Goal: Information Seeking & Learning: Compare options

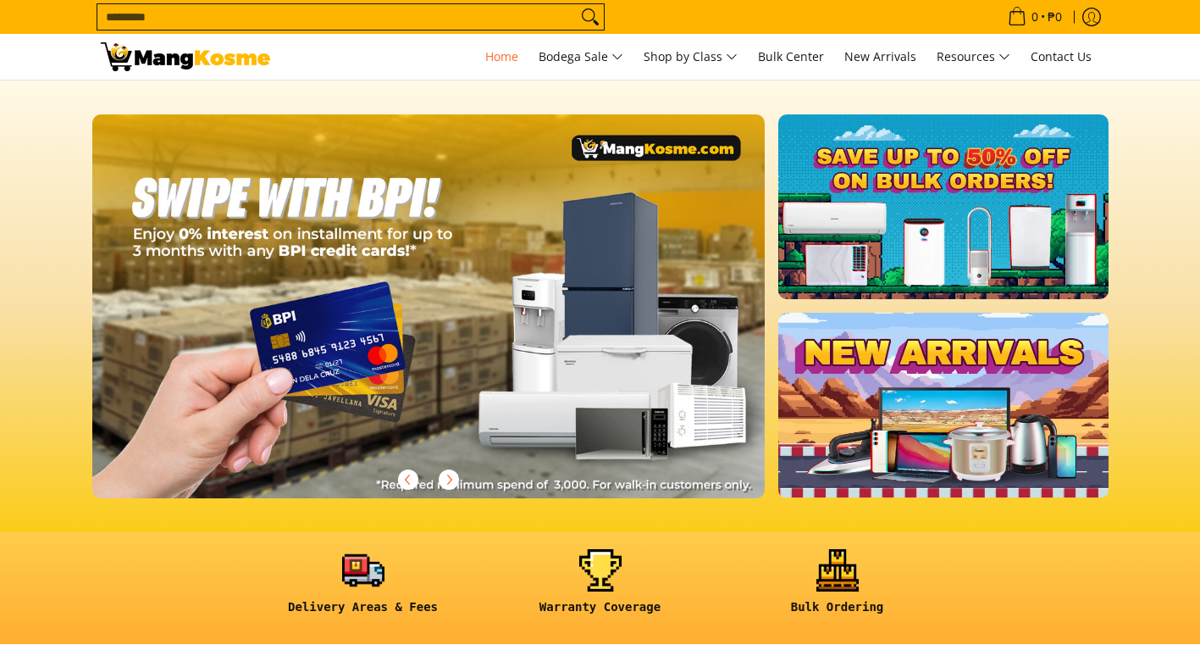
scroll to position [0, 1347]
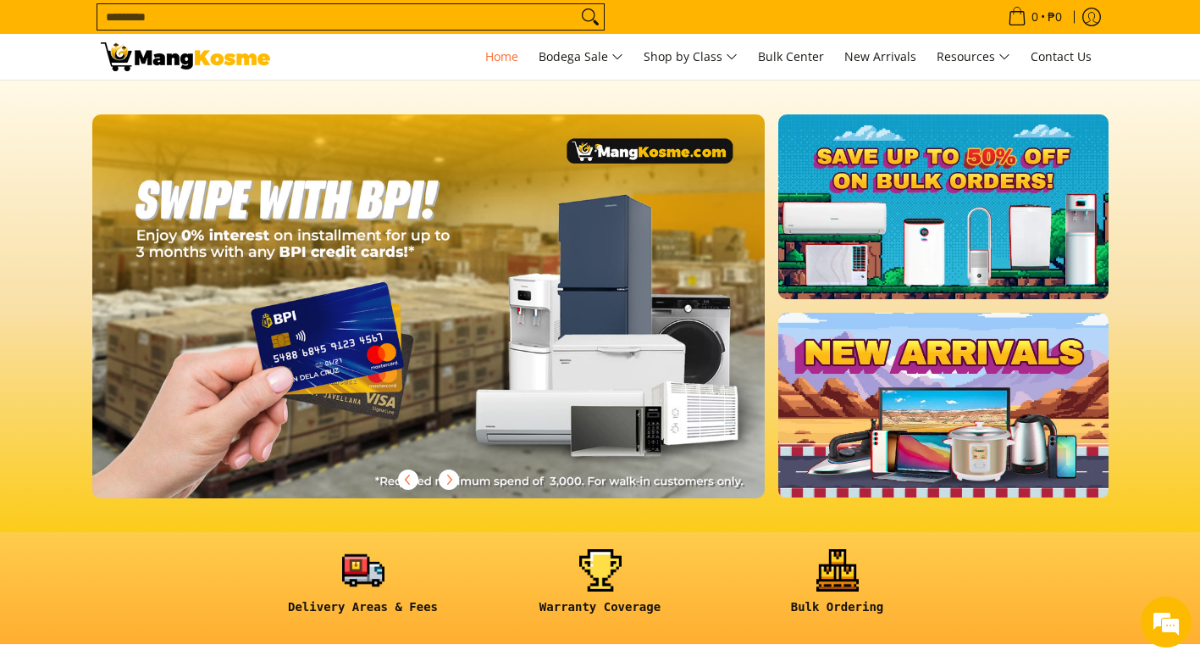
click at [260, 19] on input "Search..." at bounding box center [336, 16] width 479 height 25
type input "*******"
click at [577, 4] on button "Search" at bounding box center [590, 16] width 27 height 25
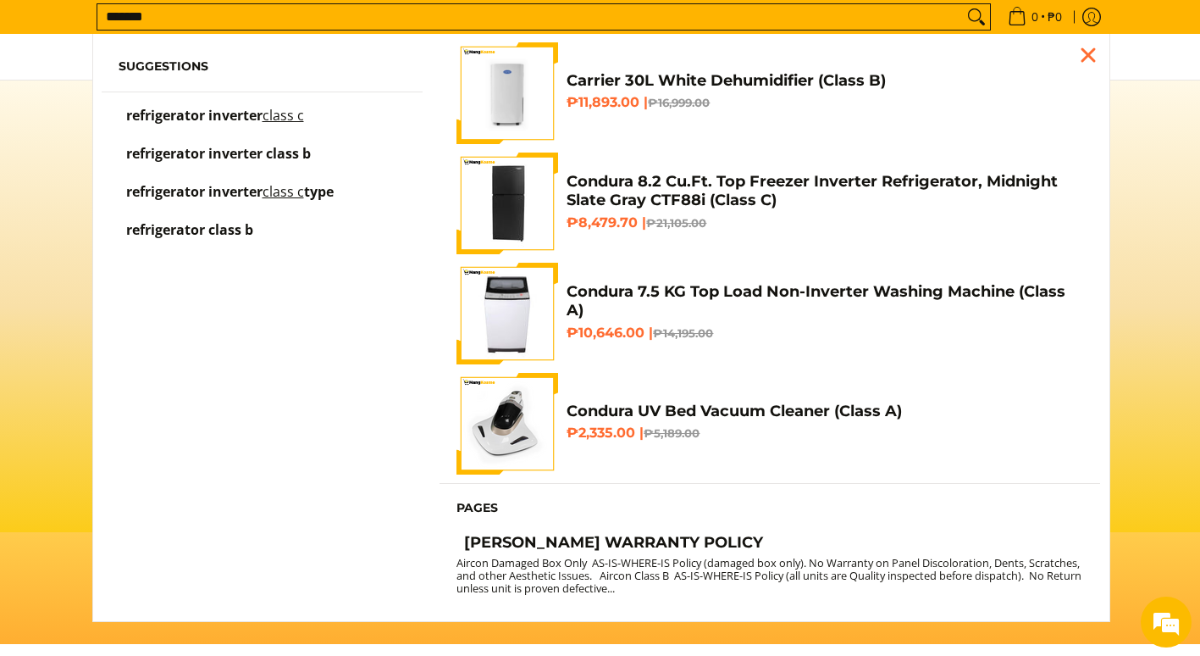
scroll to position [0, 2020]
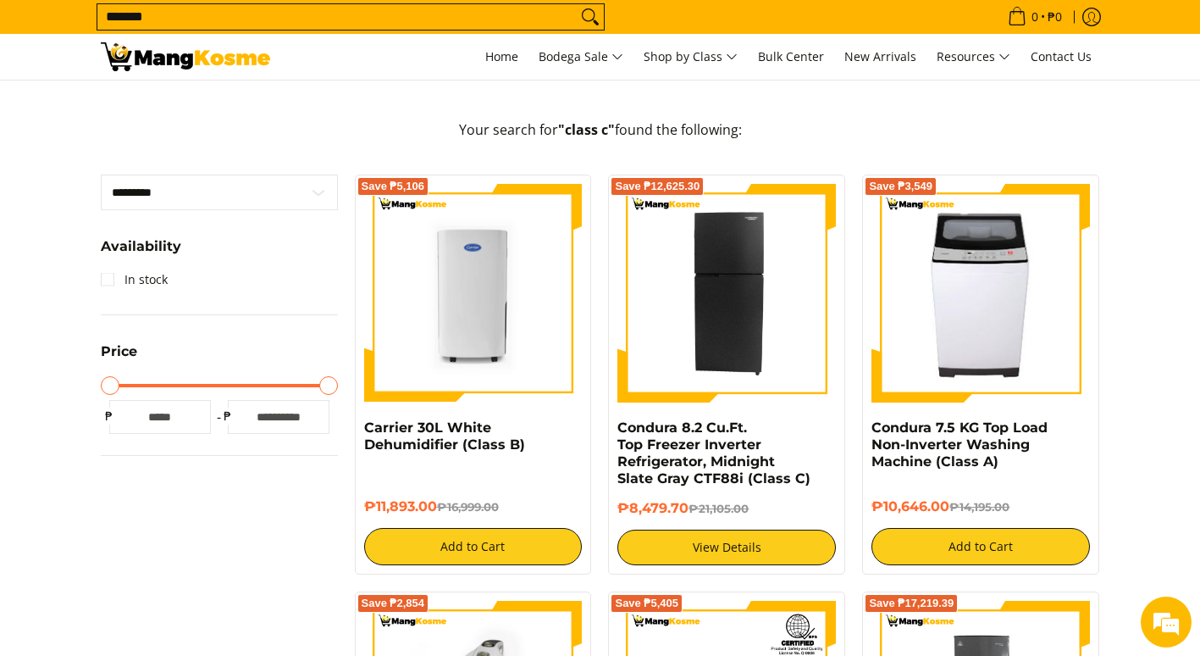
scroll to position [339, 0]
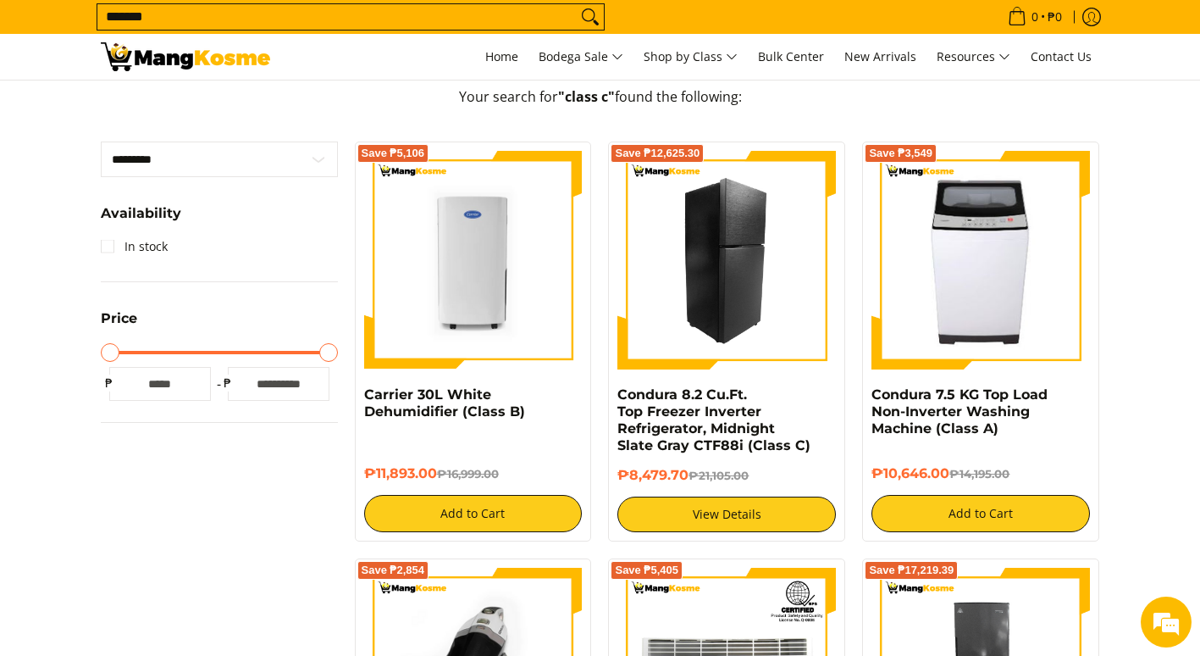
click at [718, 298] on img at bounding box center [727, 260] width 219 height 219
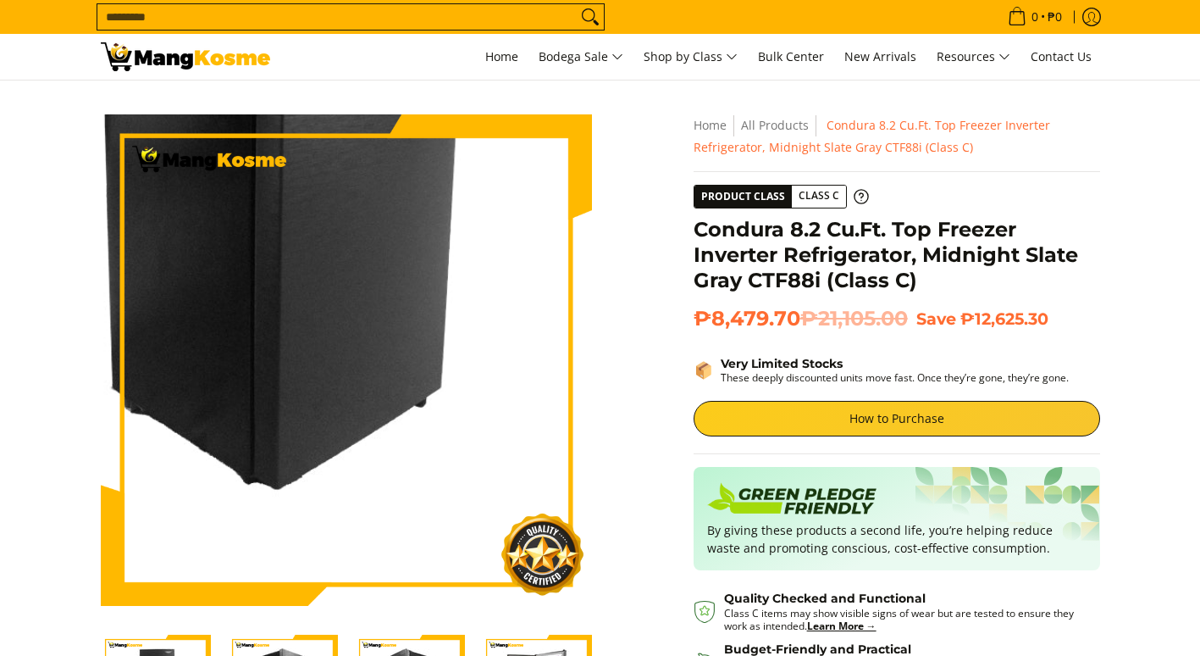
scroll to position [85, 0]
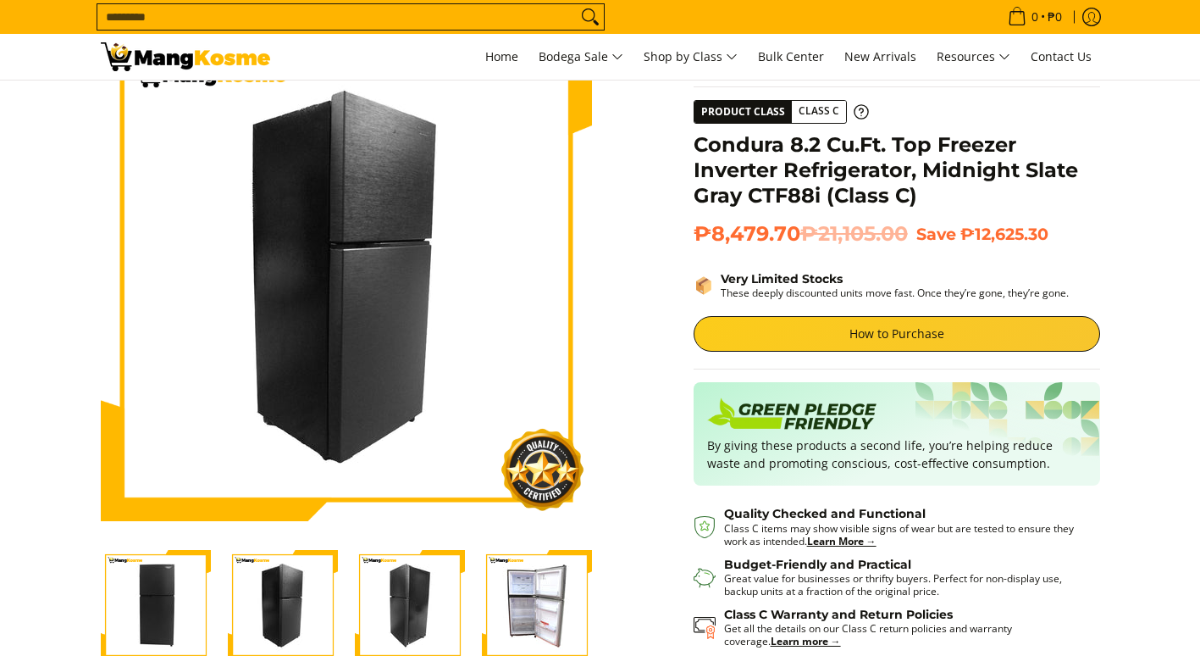
click at [413, 612] on img "Condura 8.2 Cu.Ft. Top Freezer Inverter Refrigerator, Midnight Slate Gray CTF88…" at bounding box center [410, 605] width 110 height 110
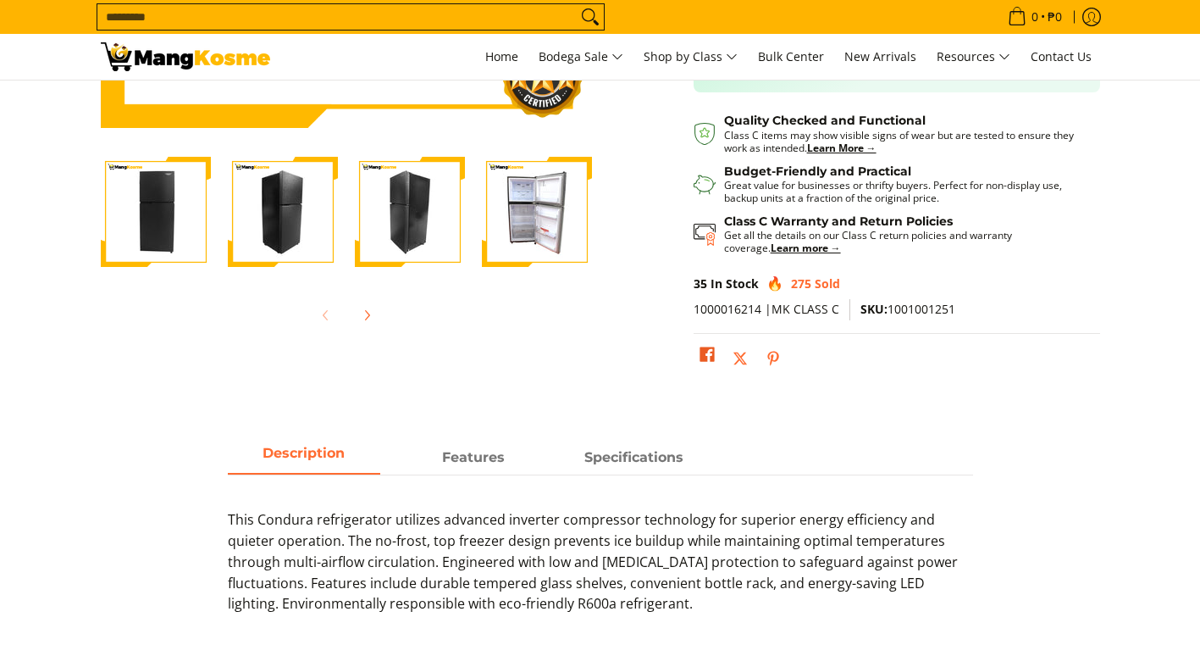
scroll to position [508, 0]
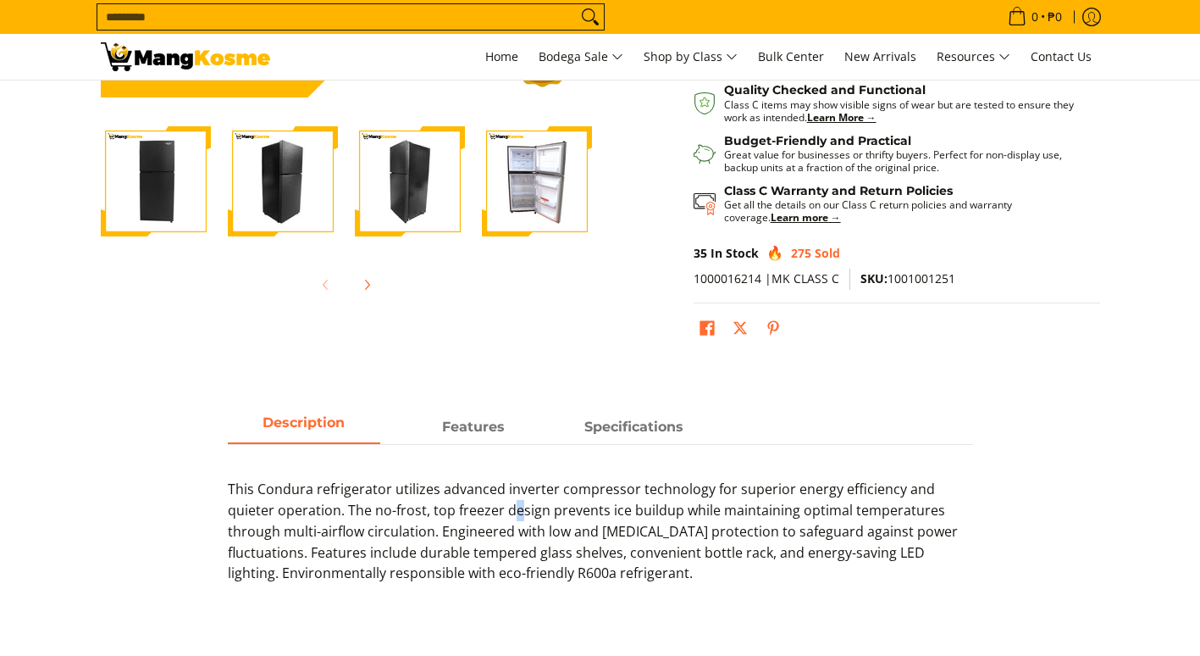
click at [472, 504] on p "This Condura refrigerator utilizes advanced inverter compressor technology for …" at bounding box center [600, 540] width 745 height 122
drag, startPoint x: 472, startPoint y: 504, endPoint x: 429, endPoint y: 518, distance: 45.5
click at [429, 518] on p "This Condura refrigerator utilizes advanced inverter compressor technology for …" at bounding box center [600, 540] width 745 height 122
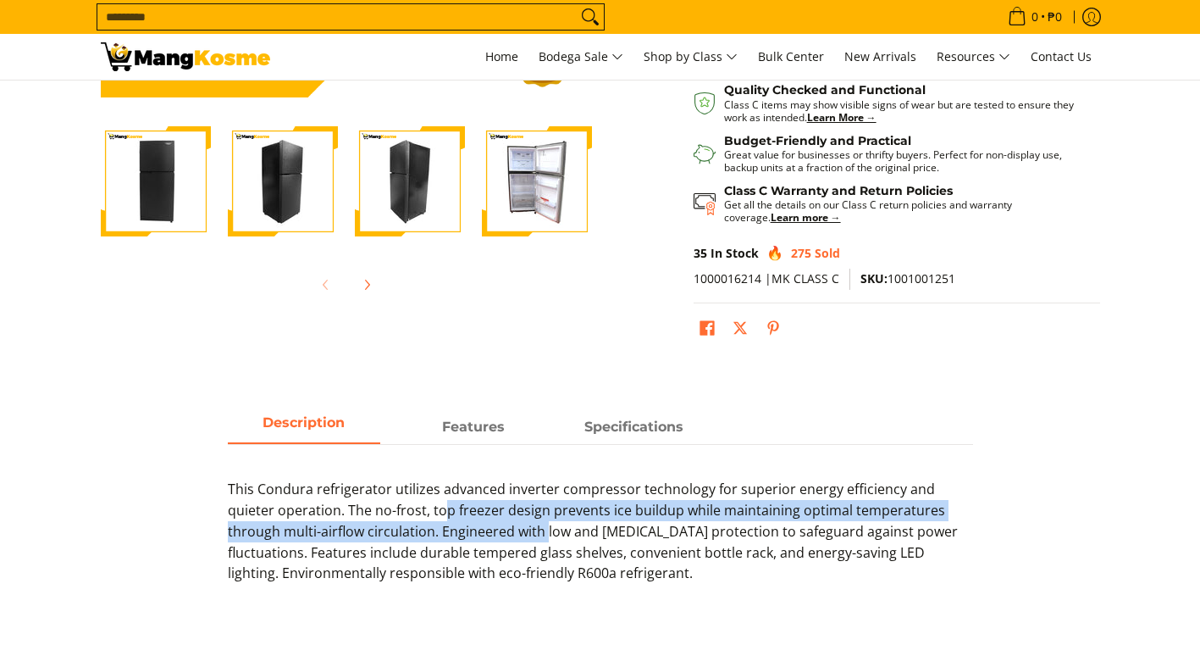
drag, startPoint x: 396, startPoint y: 513, endPoint x: 489, endPoint y: 539, distance: 96.8
click at [489, 539] on p "This Condura refrigerator utilizes advanced inverter compressor technology for …" at bounding box center [600, 540] width 745 height 122
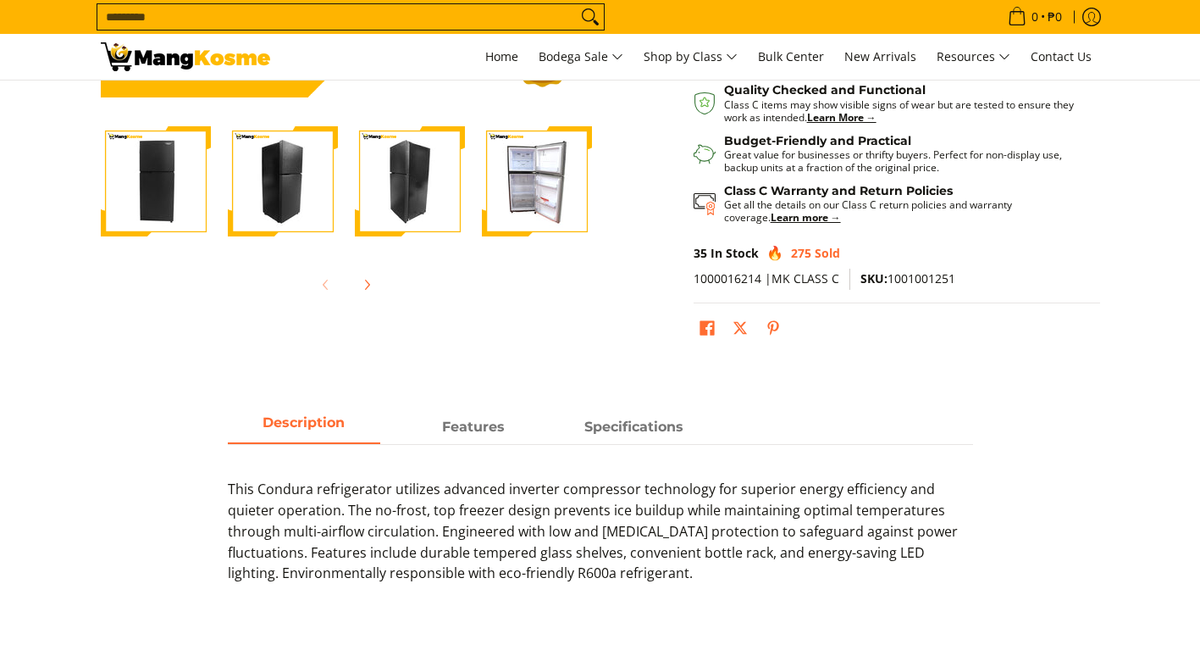
drag, startPoint x: 489, startPoint y: 539, endPoint x: 561, endPoint y: 579, distance: 82.7
click at [561, 579] on p "This Condura refrigerator utilizes advanced inverter compressor technology for …" at bounding box center [600, 540] width 745 height 122
drag, startPoint x: 601, startPoint y: 574, endPoint x: 557, endPoint y: 559, distance: 47.2
click at [561, 559] on p "This Condura refrigerator utilizes advanced inverter compressor technology for …" at bounding box center [600, 540] width 745 height 122
drag, startPoint x: 557, startPoint y: 559, endPoint x: 417, endPoint y: 544, distance: 140.6
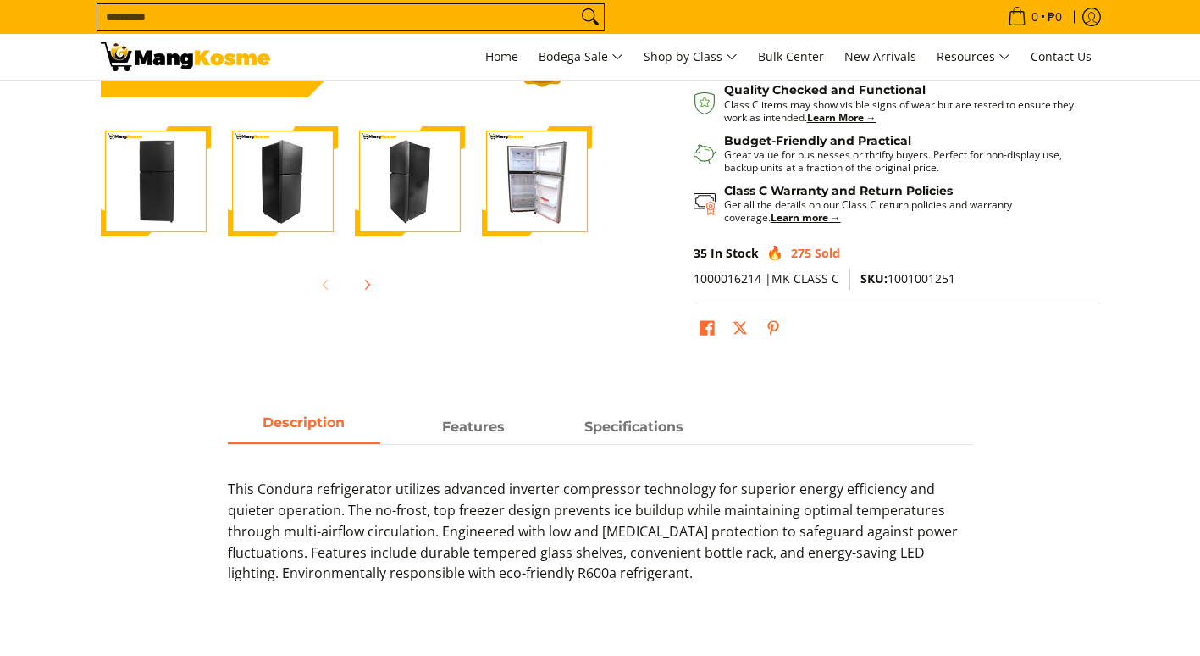
click at [417, 544] on p "This Condura refrigerator utilizes advanced inverter compressor technology for …" at bounding box center [600, 540] width 745 height 122
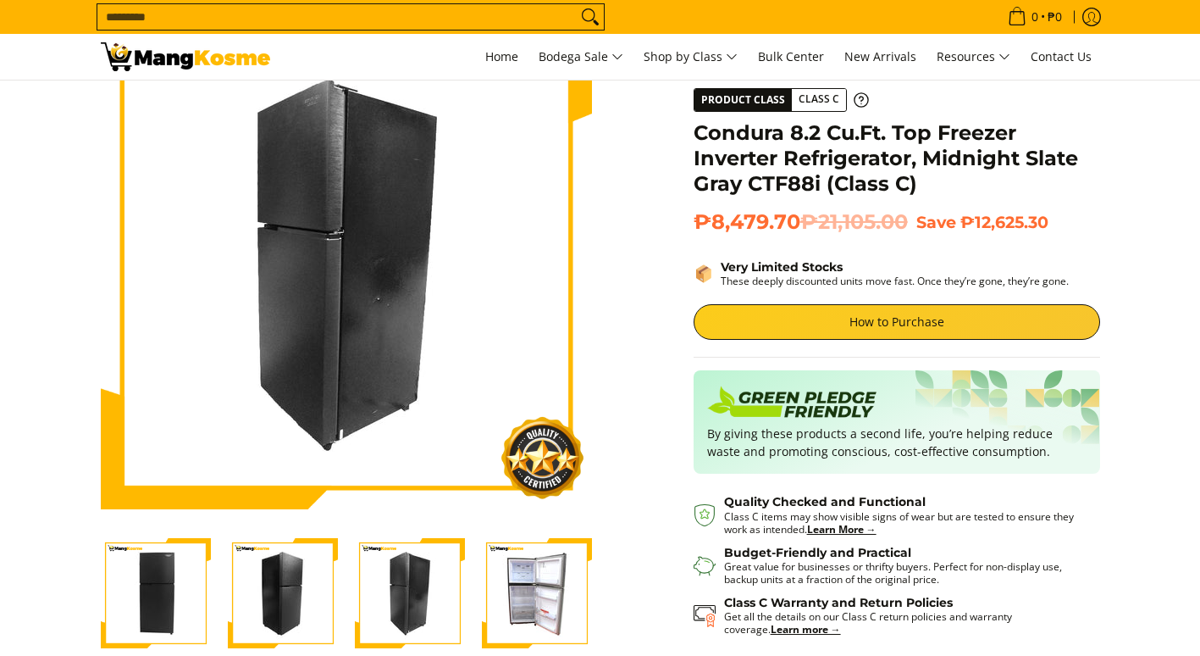
scroll to position [85, 0]
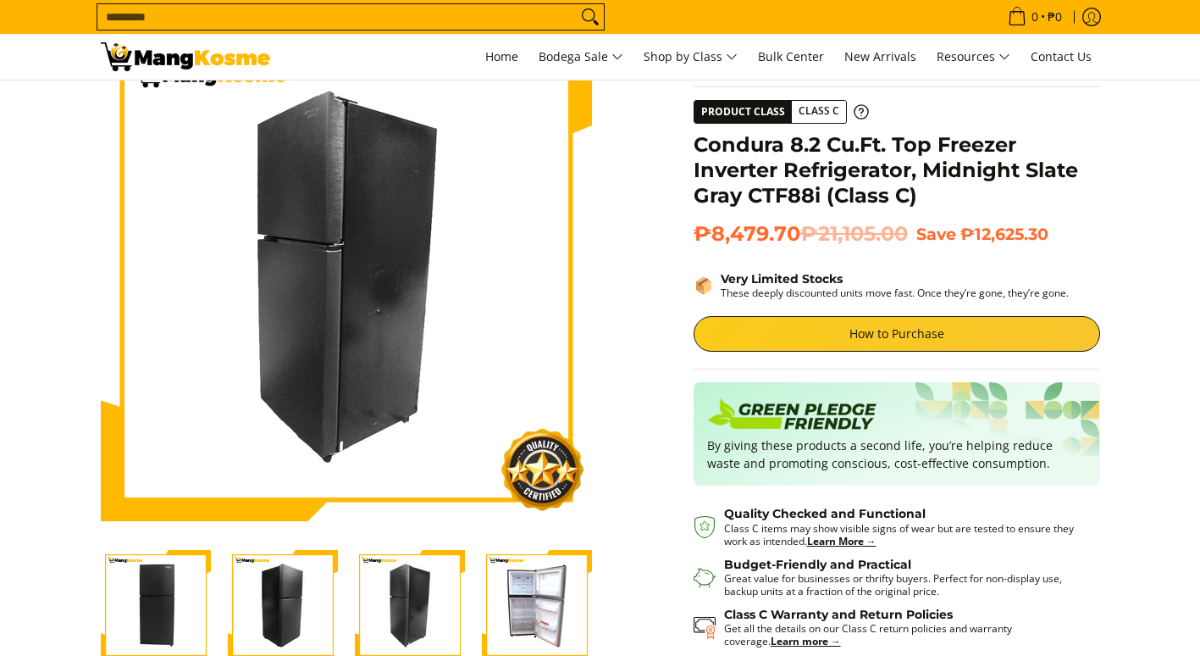
click at [579, 612] on img "Condura 8.2 Cu.Ft. Top Freezer Inverter Refrigerator, Midnight Slate Gray CTF88…" at bounding box center [537, 605] width 110 height 110
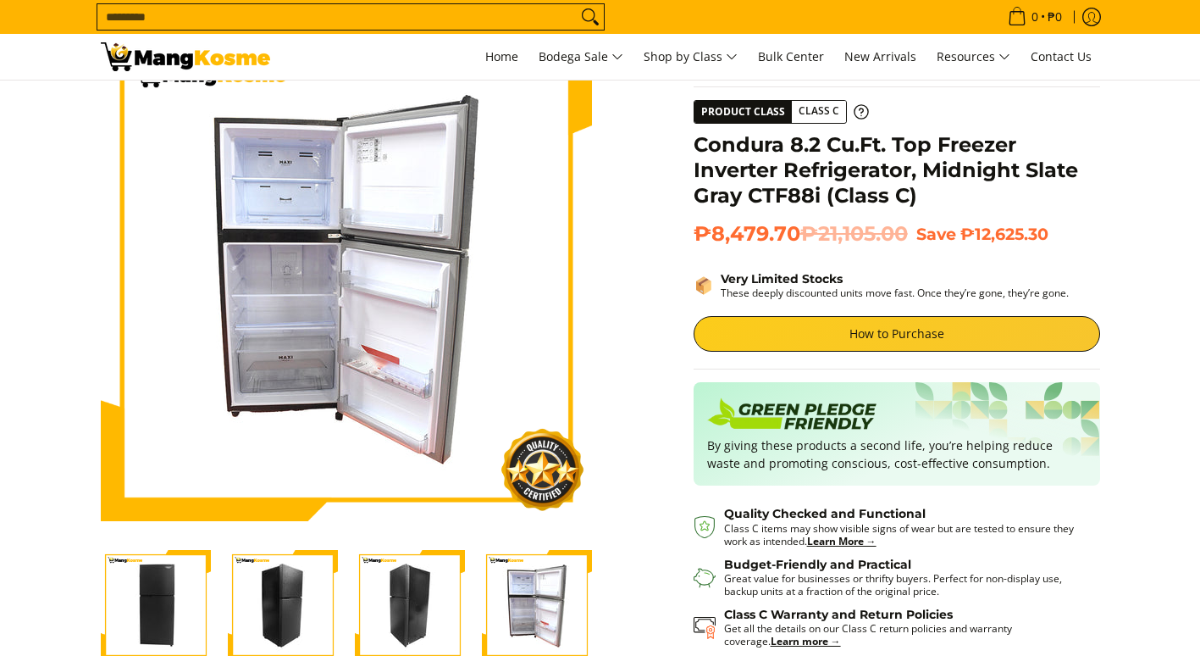
click at [451, 616] on img "Condura 8.2 Cu.Ft. Top Freezer Inverter Refrigerator, Midnight Slate Gray CTF88…" at bounding box center [410, 605] width 110 height 110
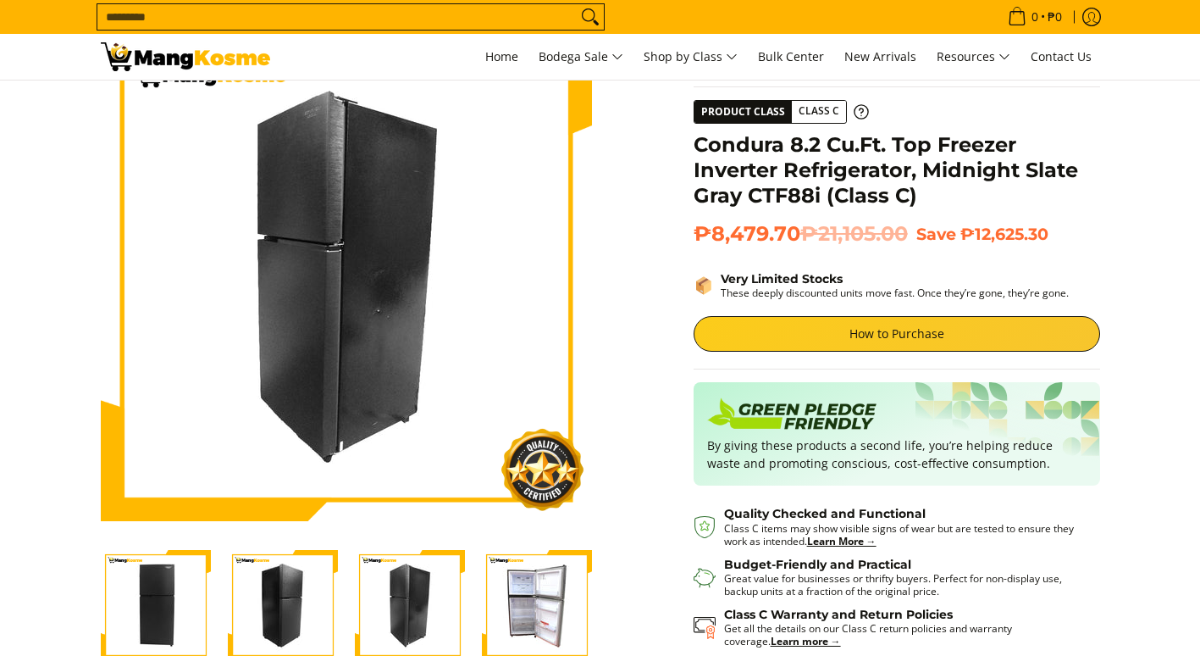
click at [341, 606] on div at bounding box center [282, 605] width 127 height 131
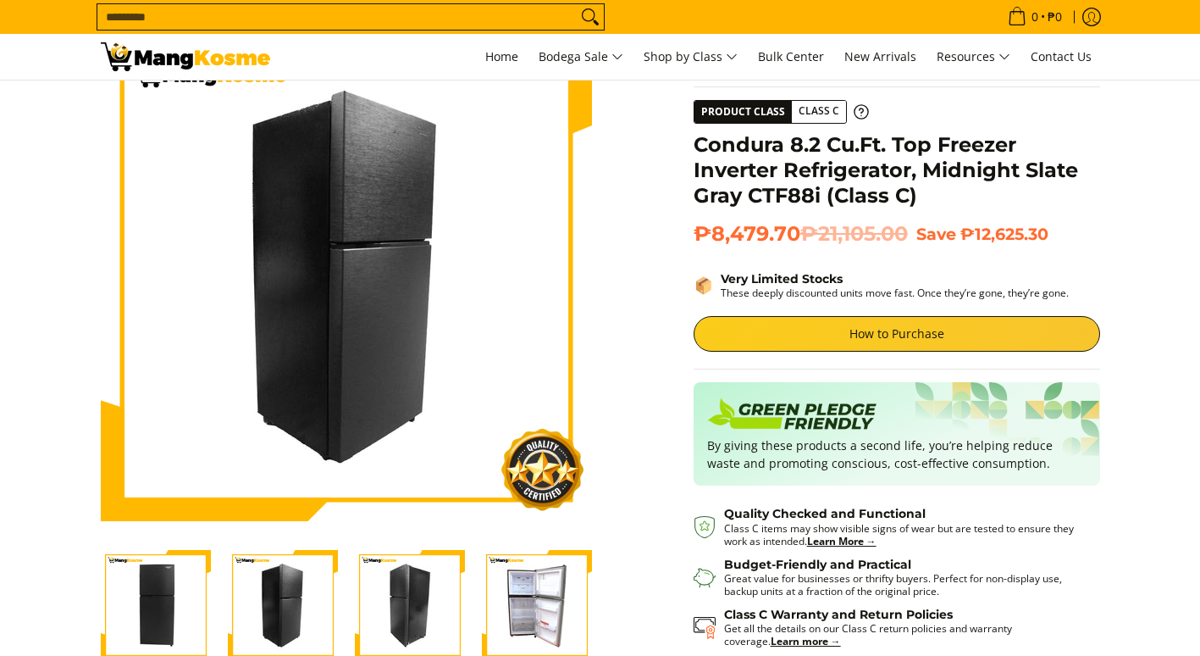
click at [290, 607] on img "Condura 8.2 Cu.Ft. Top Freezer Inverter Refrigerator, Midnight Slate Gray CTF88…" at bounding box center [283, 605] width 110 height 110
drag, startPoint x: 136, startPoint y: 585, endPoint x: 186, endPoint y: 568, distance: 51.7
click at [136, 584] on img "Condura 8.2 Cu.Ft. Top Freezer Inverter Refrigerator, Midnight Slate Gray CTF88…" at bounding box center [156, 605] width 110 height 110
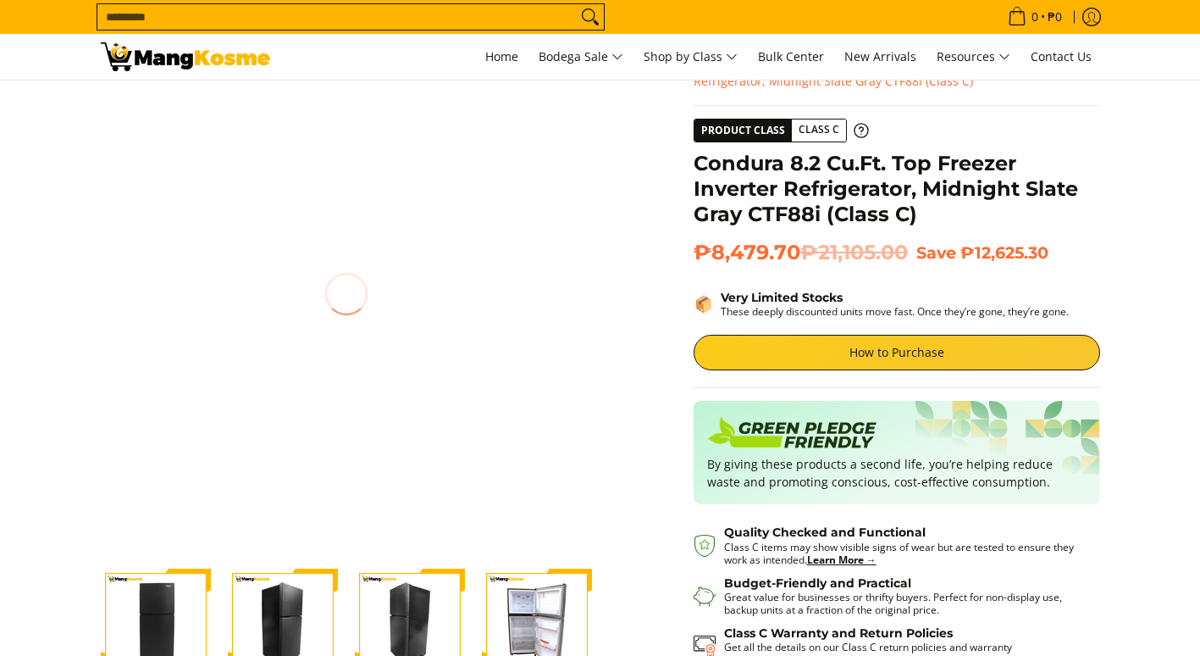
scroll to position [339, 0]
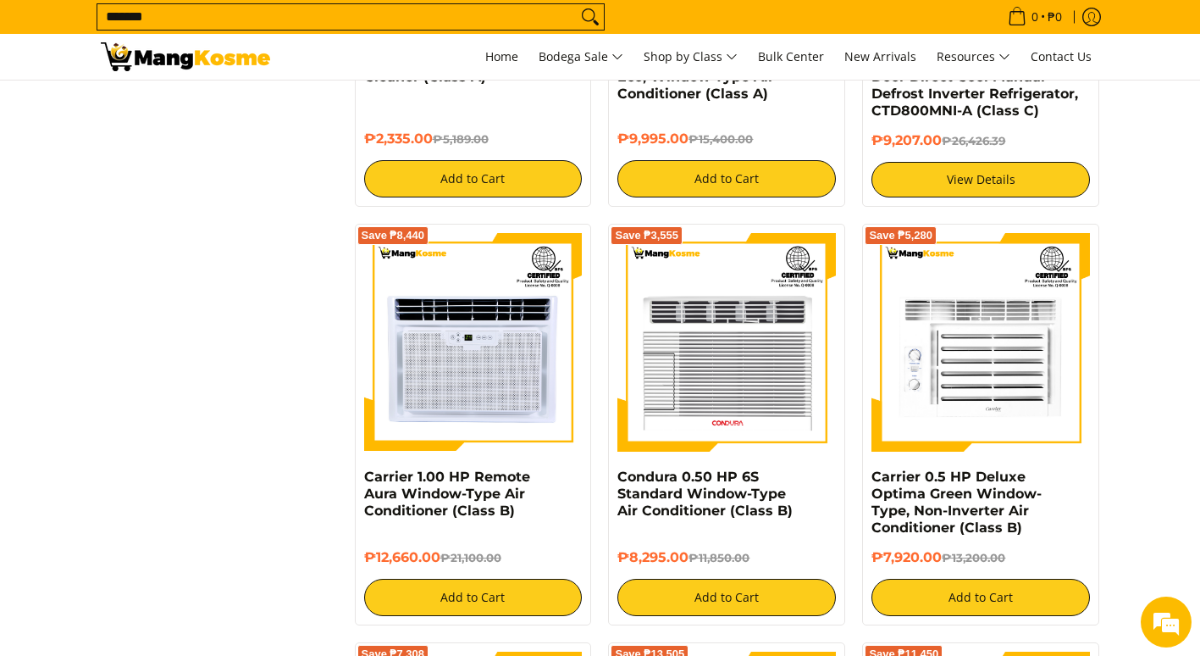
scroll to position [932, 0]
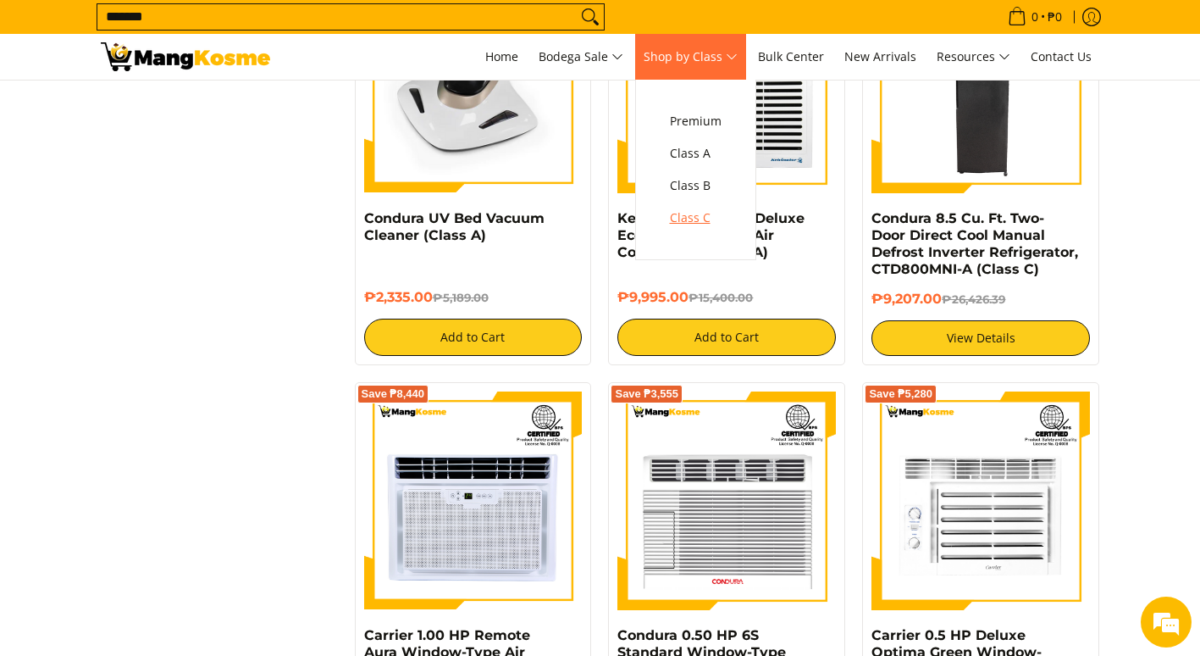
click at [722, 210] on span "Class C" at bounding box center [696, 218] width 52 height 21
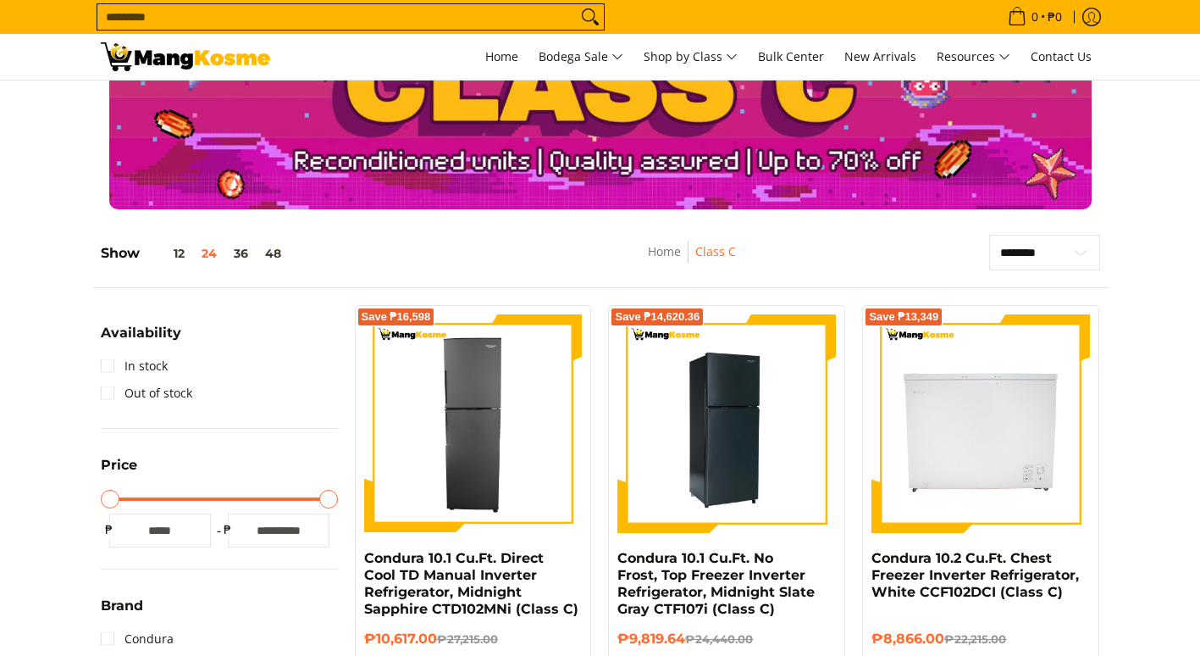
click at [691, 436] on img at bounding box center [727, 423] width 219 height 219
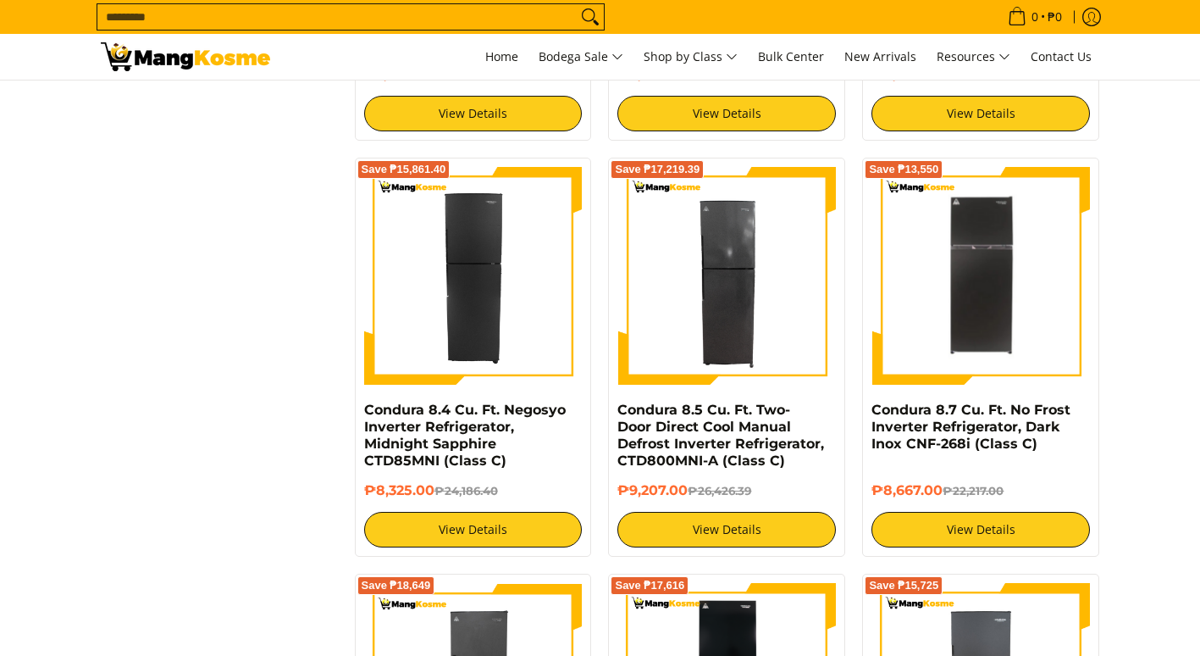
scroll to position [2372, 0]
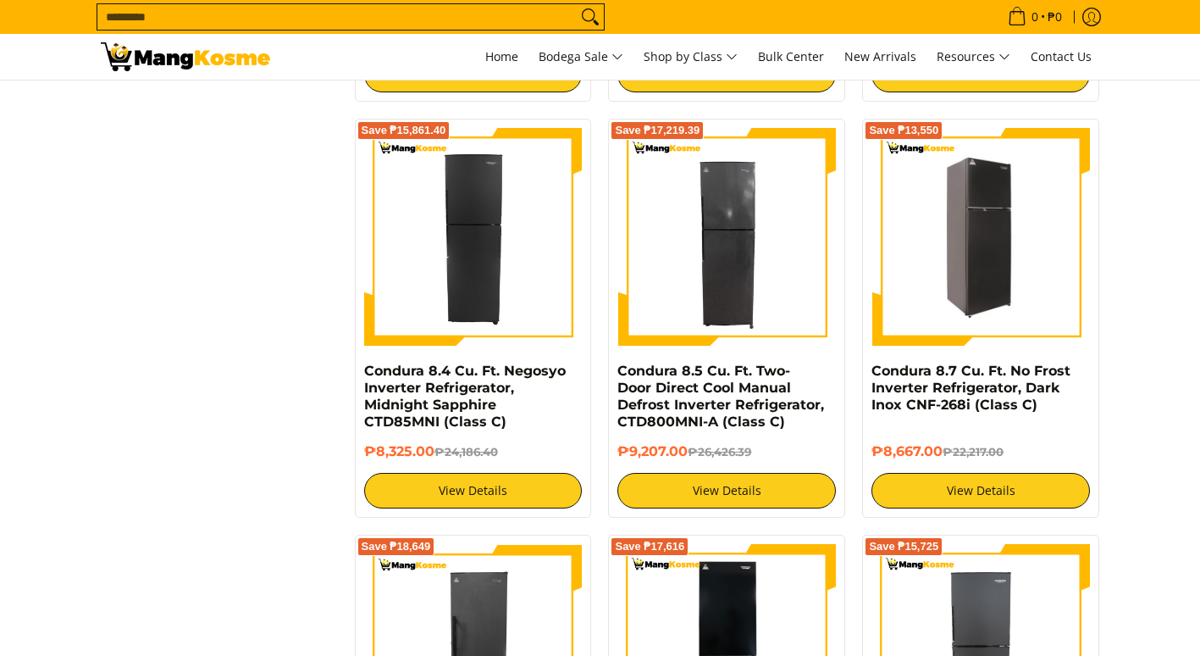
click at [951, 263] on img at bounding box center [981, 236] width 219 height 213
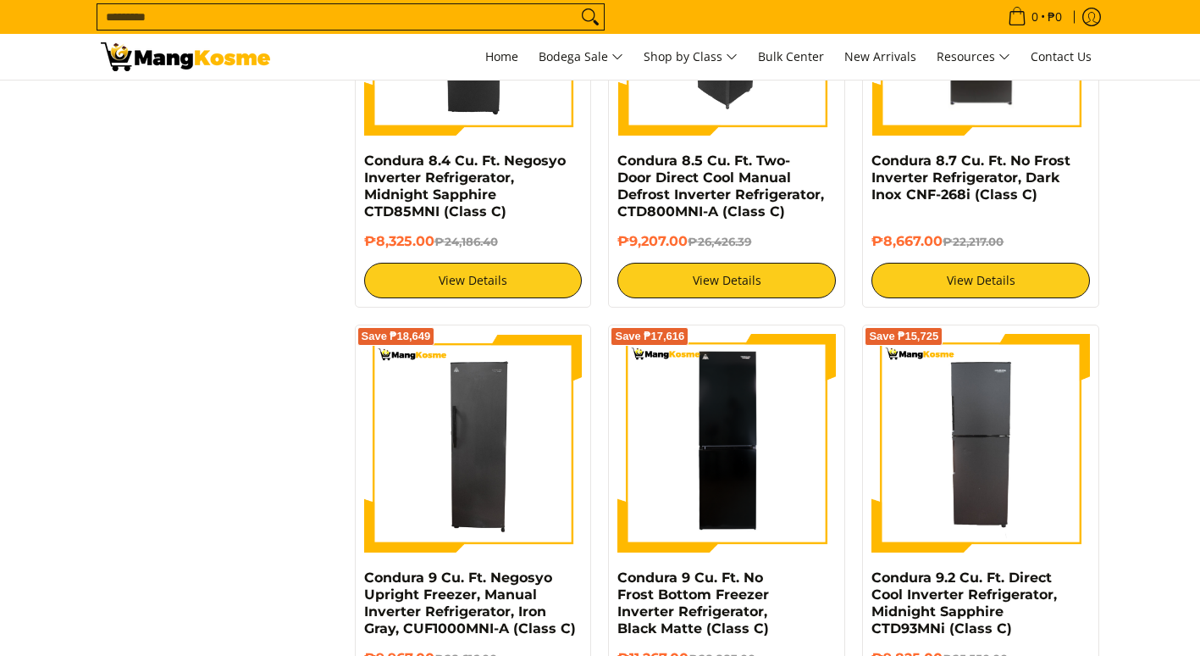
scroll to position [2626, 0]
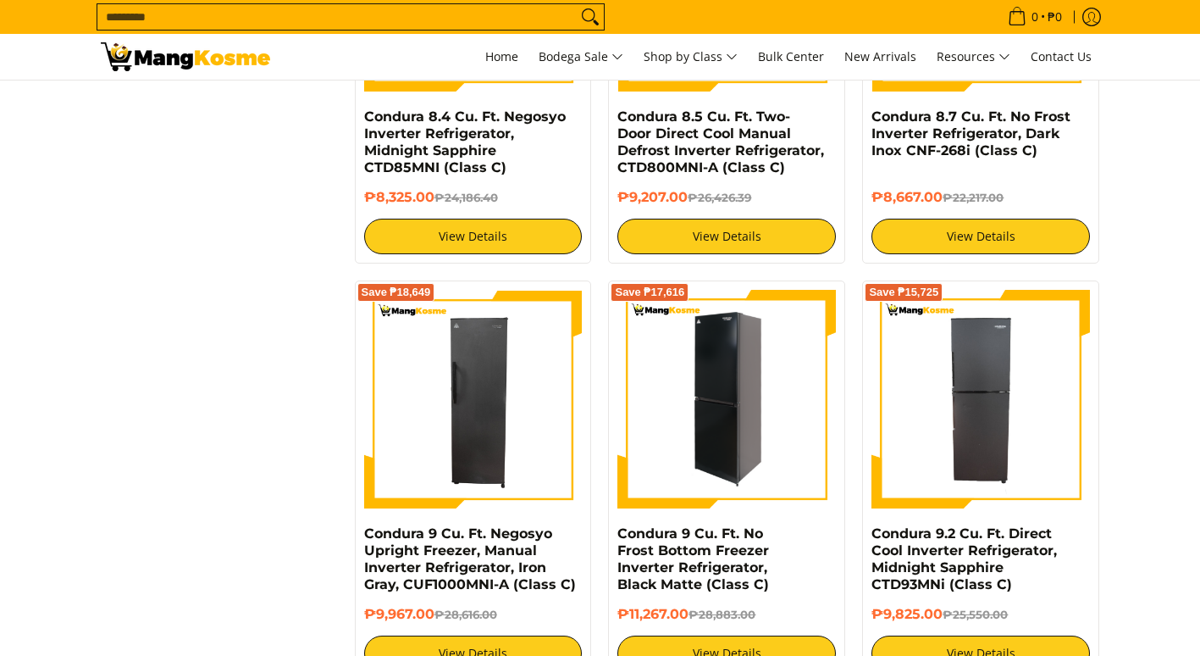
click at [744, 402] on img at bounding box center [727, 399] width 219 height 219
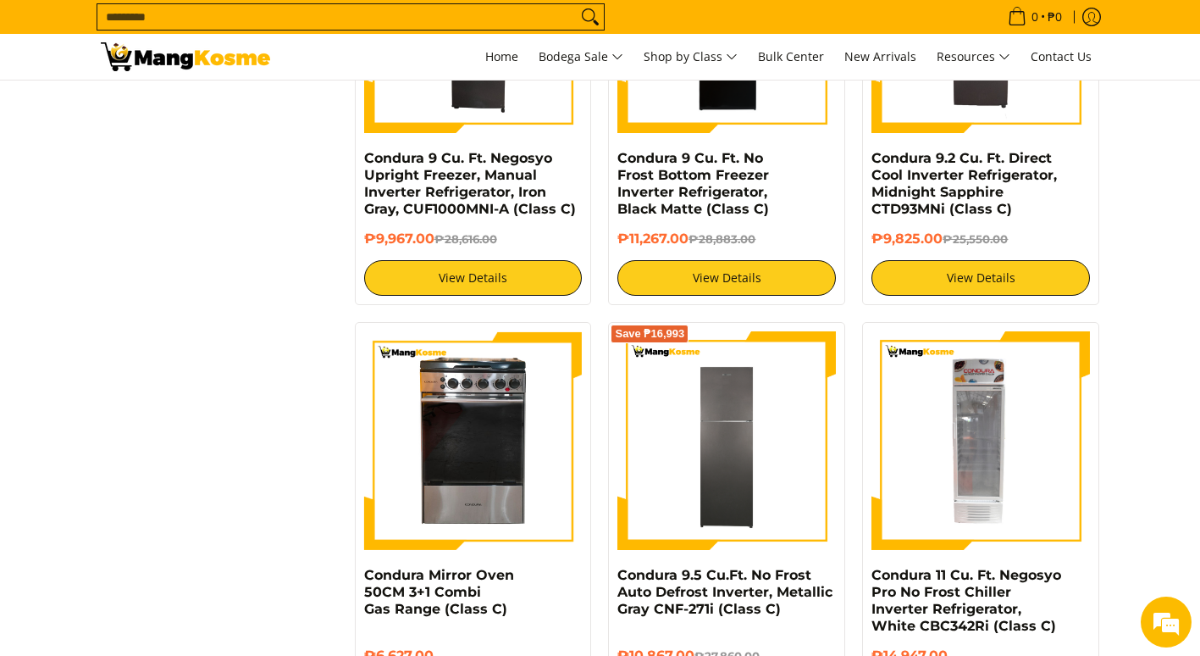
scroll to position [3134, 0]
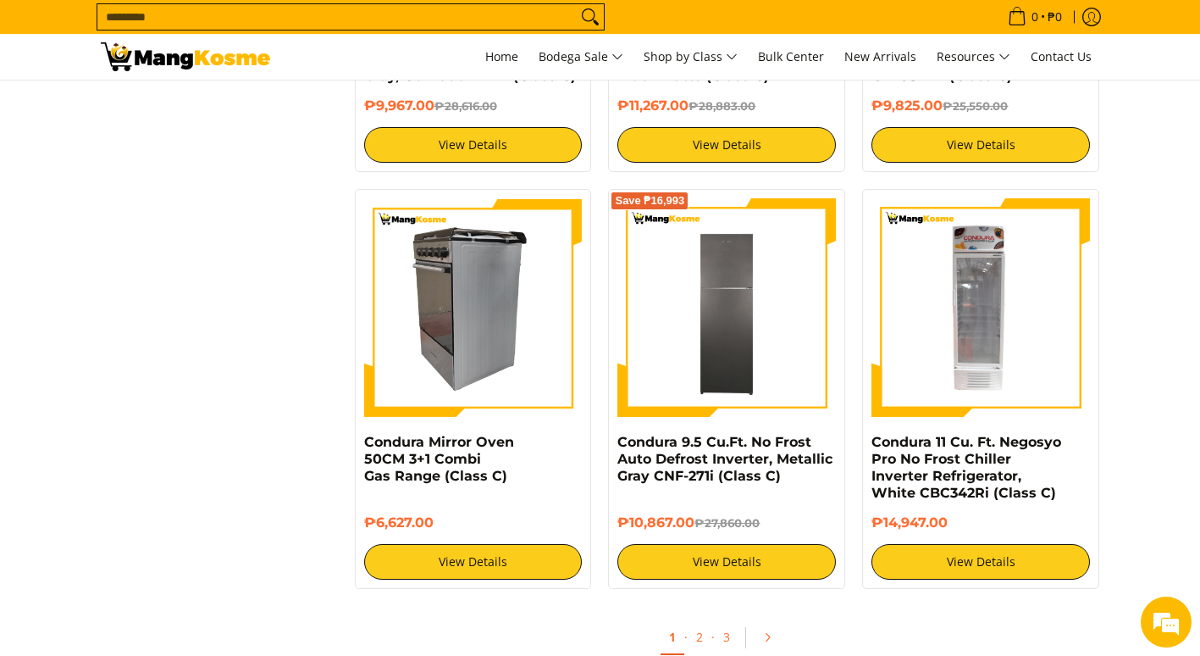
click at [515, 327] on img at bounding box center [473, 307] width 219 height 219
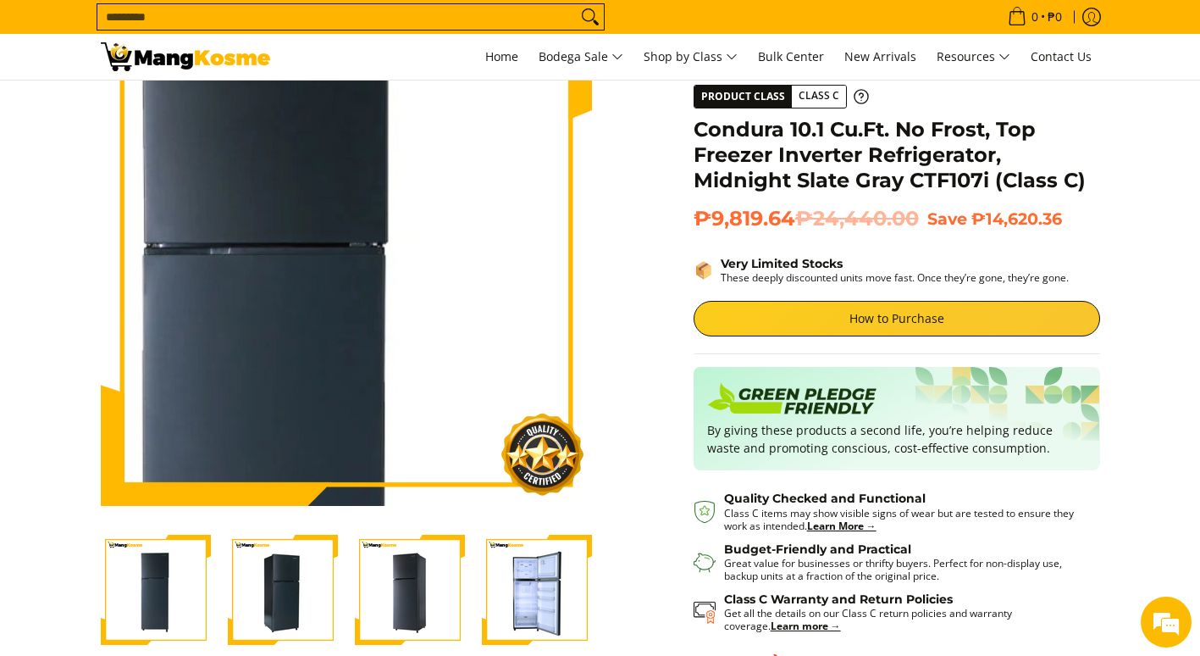
scroll to position [254, 0]
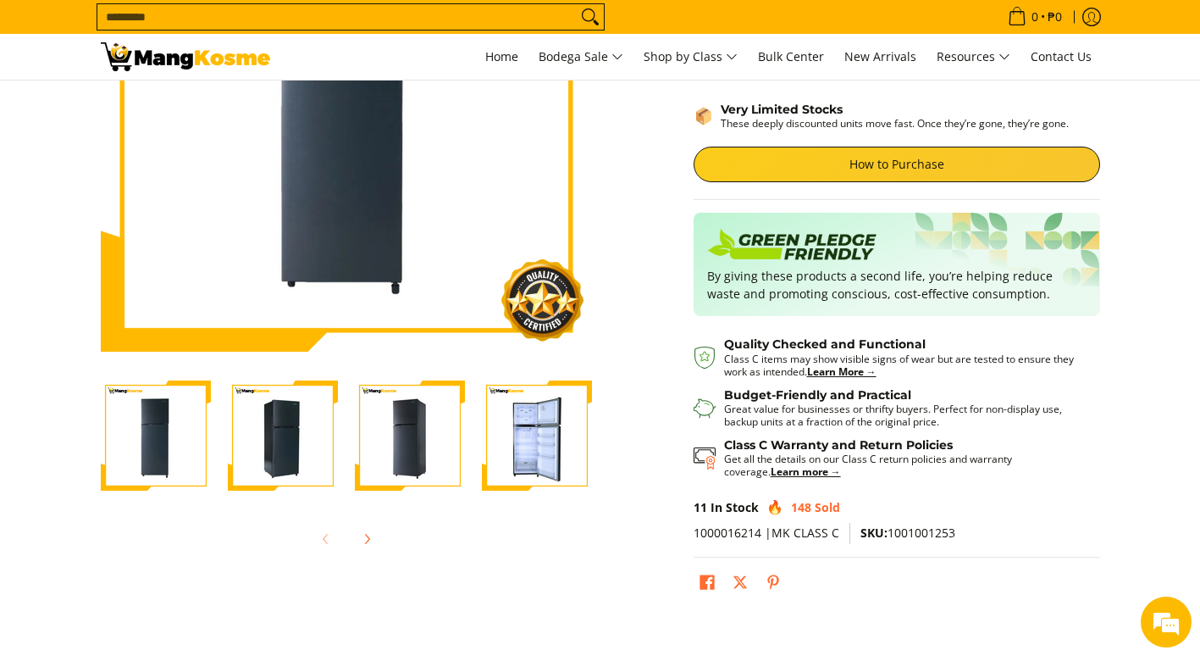
click at [535, 457] on img "Condura 10.1 Cu.Ft. No Frost, Top Freezer Inverter Refrigerator, Midnight Slate…" at bounding box center [537, 435] width 110 height 110
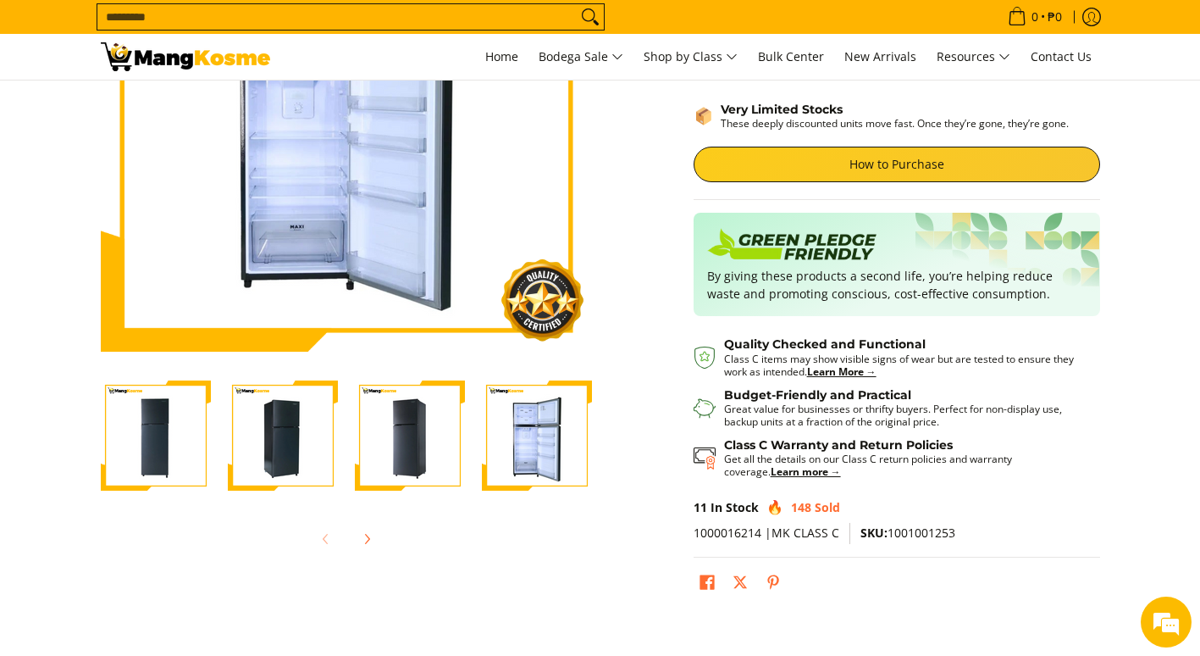
click at [449, 444] on img "Condura 10.1 Cu.Ft. No Frost, Top Freezer Inverter Refrigerator, Midnight Slate…" at bounding box center [410, 435] width 110 height 110
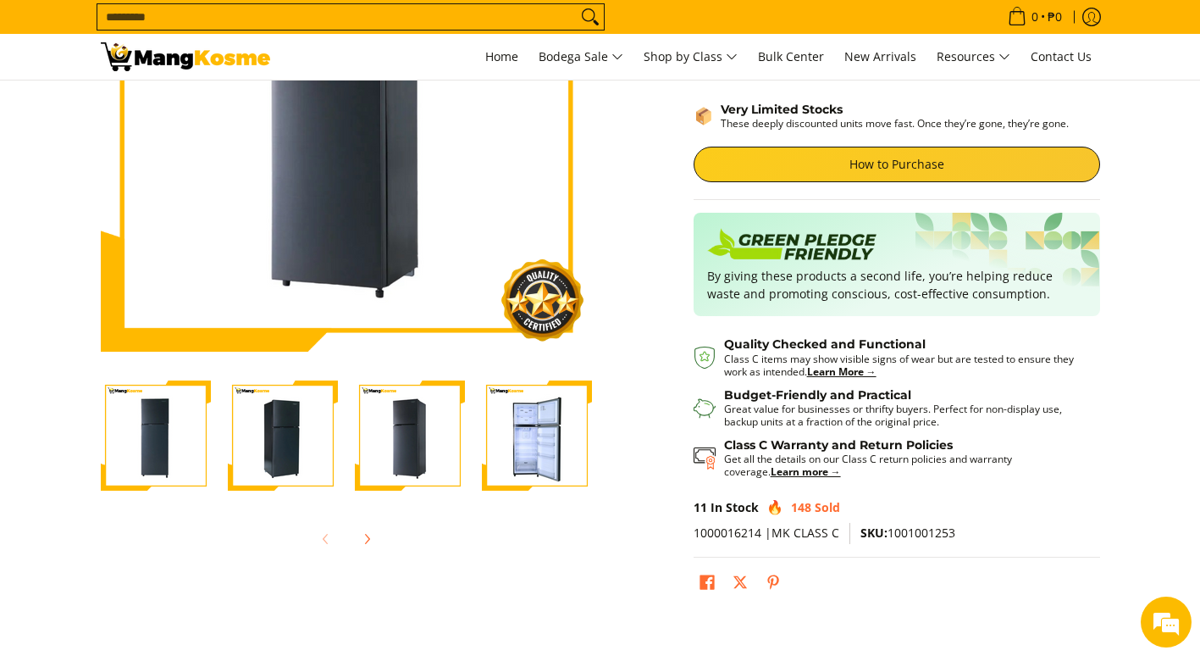
click at [512, 465] on img "Condura 10.1 Cu.Ft. No Frost, Top Freezer Inverter Refrigerator, Midnight Slate…" at bounding box center [537, 435] width 110 height 110
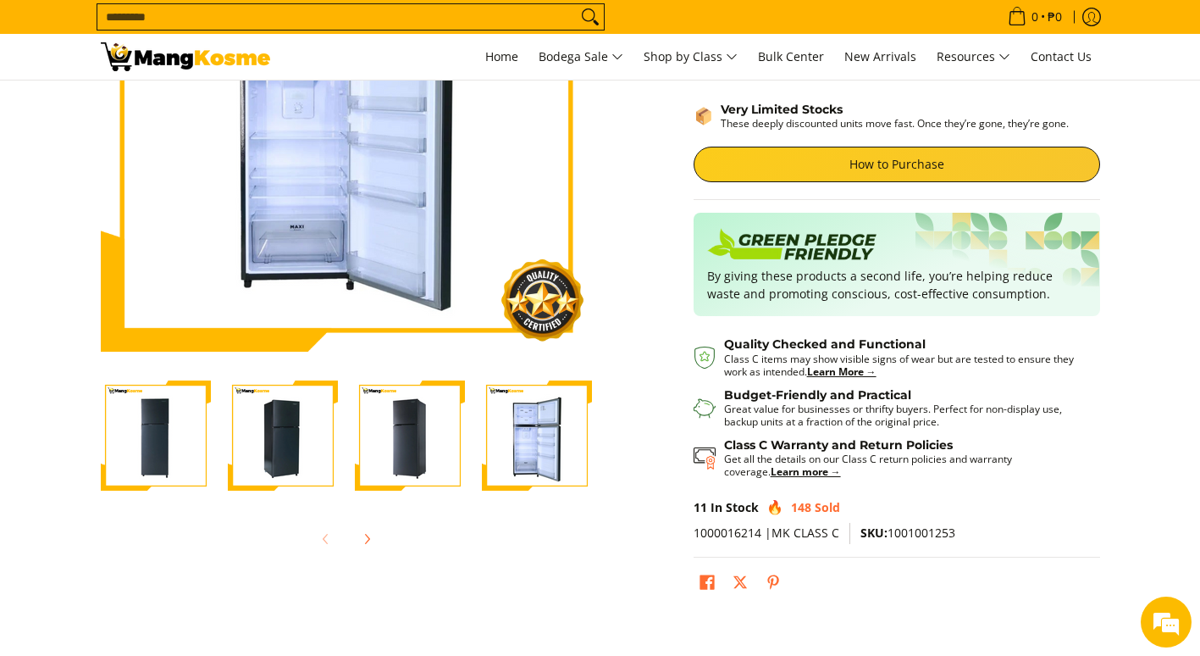
scroll to position [169, 0]
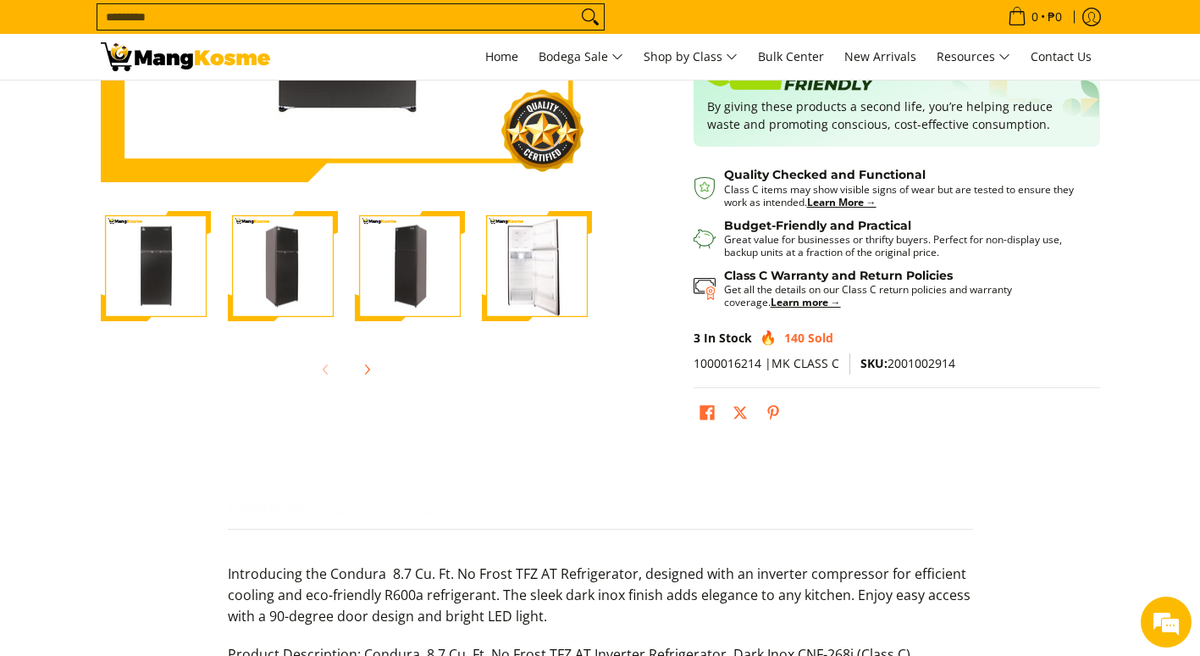
scroll to position [424, 0]
click at [518, 266] on img "Condura 8.7 Cu. Ft. No Frost Inverter Refrigerator, Dark Inox CNF-268i (Class C…" at bounding box center [537, 267] width 110 height 108
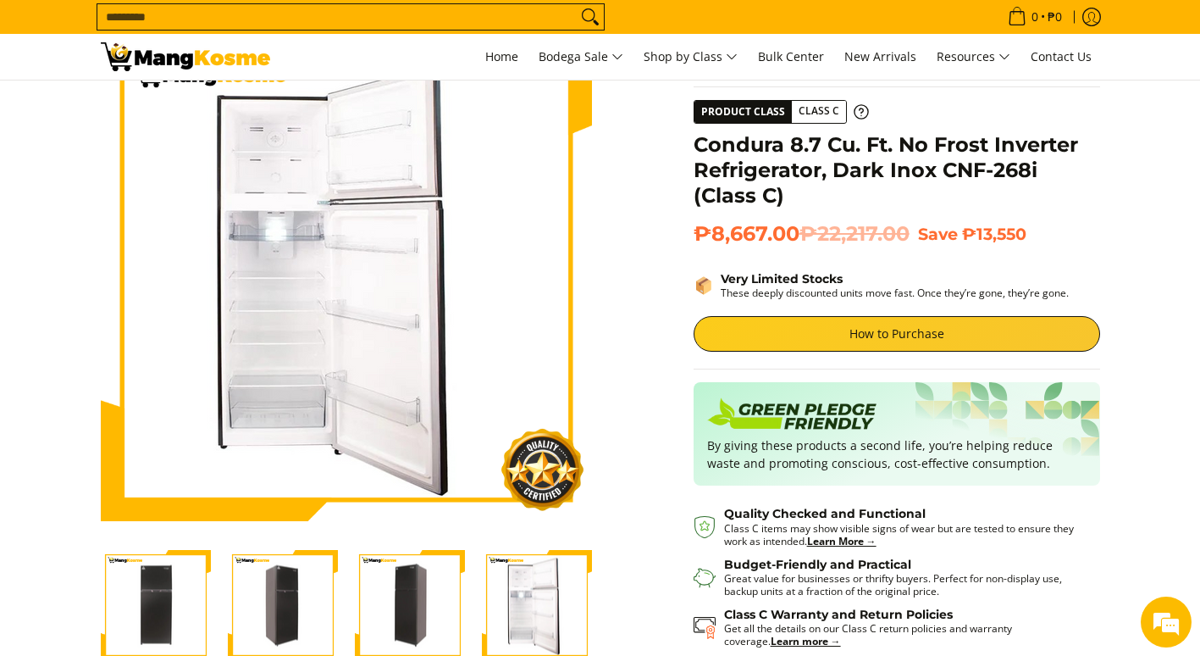
scroll to position [0, 0]
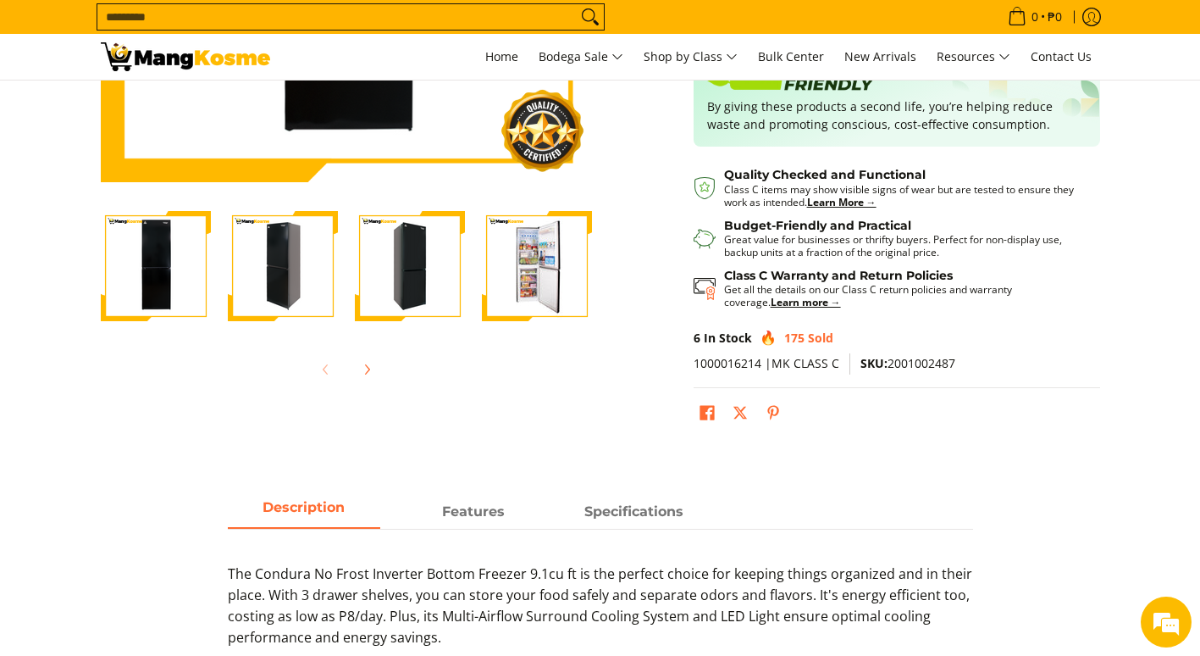
click at [503, 286] on img "Condura 9 Cu. Ft. No Frost Bottom Freezer Inverter Refrigerator, Black Matte (C…" at bounding box center [537, 266] width 110 height 110
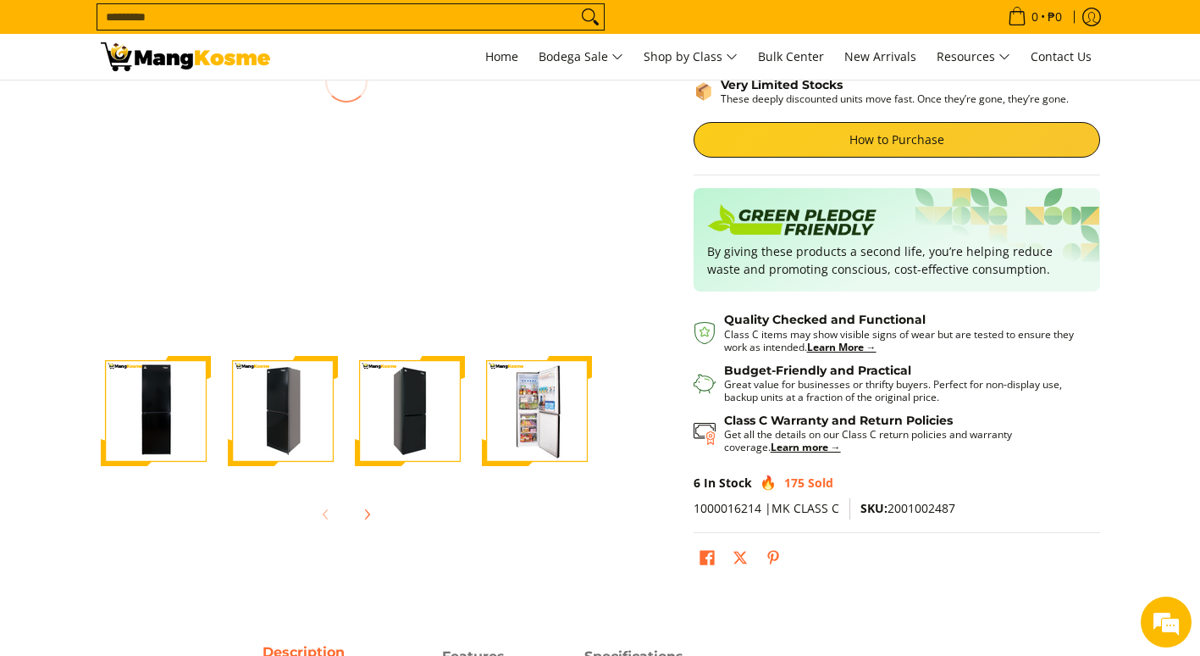
scroll to position [254, 0]
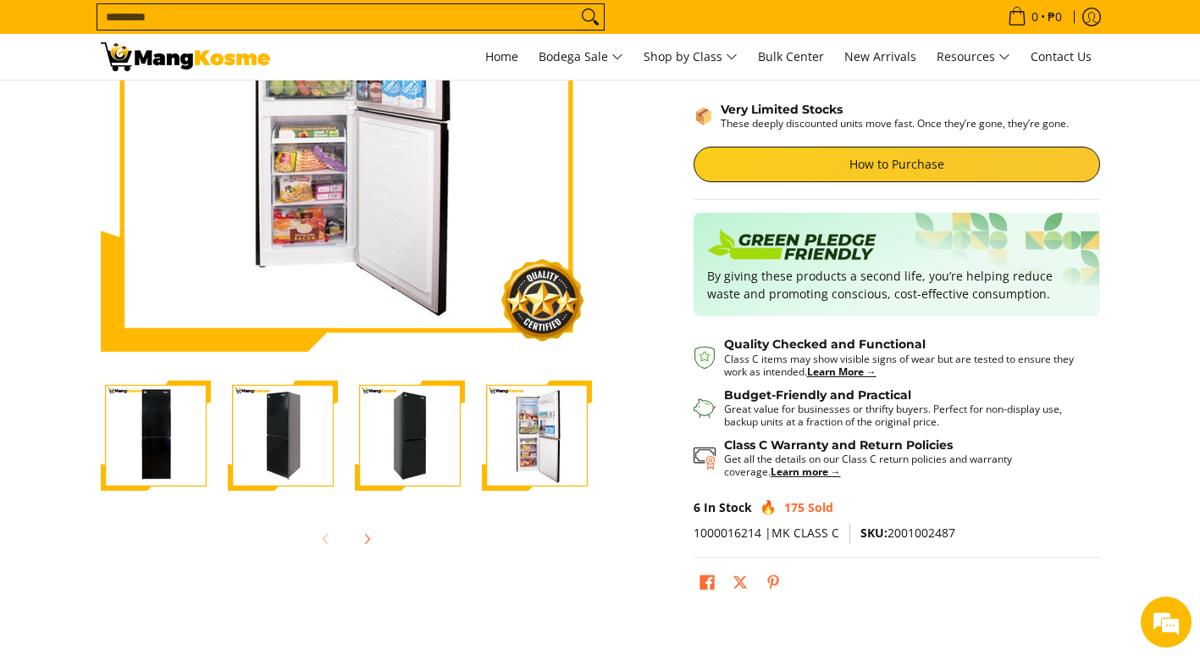
click at [425, 449] on img "Condura 9 Cu. Ft. No Frost Bottom Freezer Inverter Refrigerator, Black Matte (C…" at bounding box center [410, 435] width 110 height 110
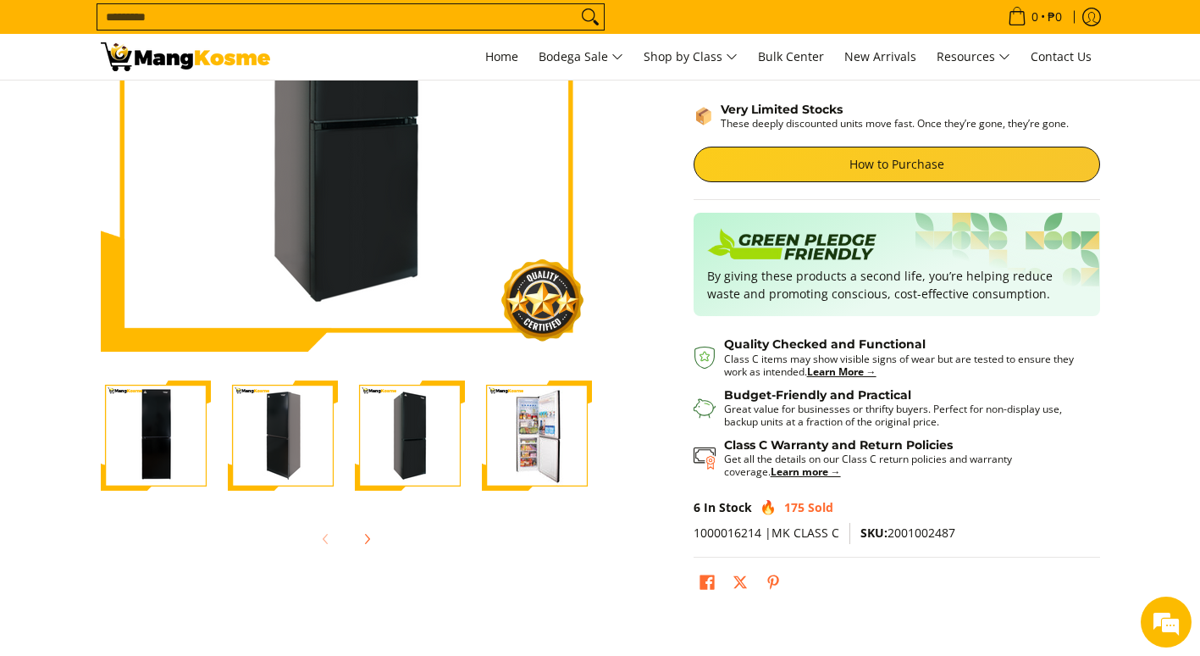
scroll to position [85, 0]
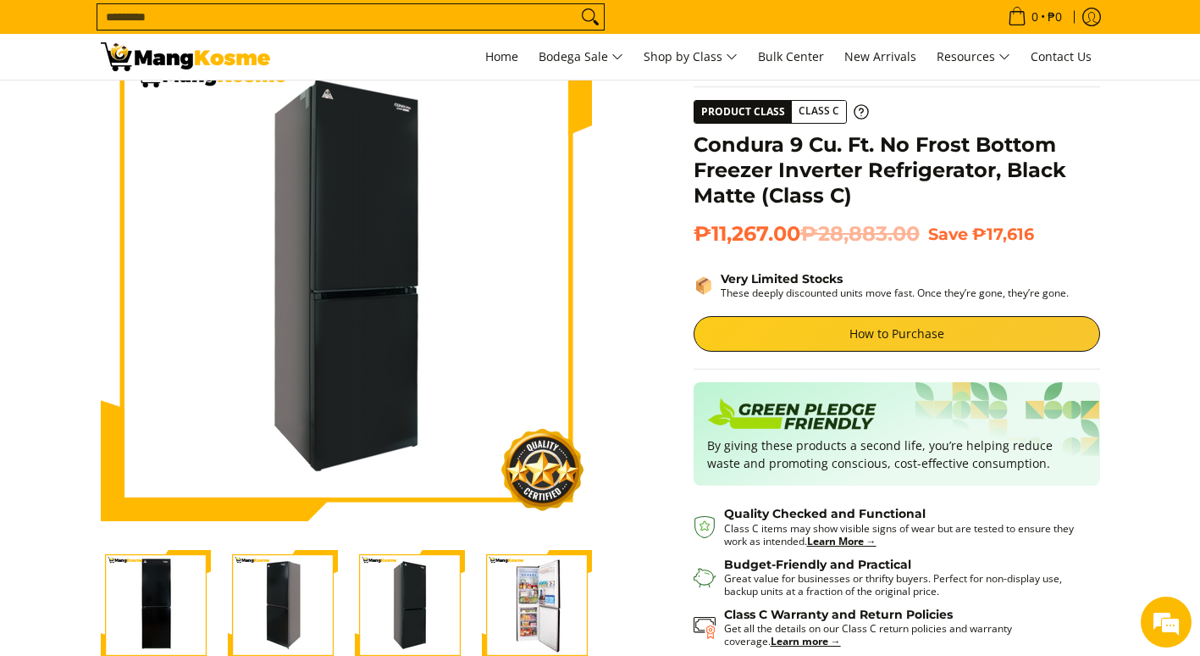
click at [320, 580] on img "Condura 9 Cu. Ft. No Frost Bottom Freezer Inverter Refrigerator, Black Matte (C…" at bounding box center [283, 605] width 110 height 110
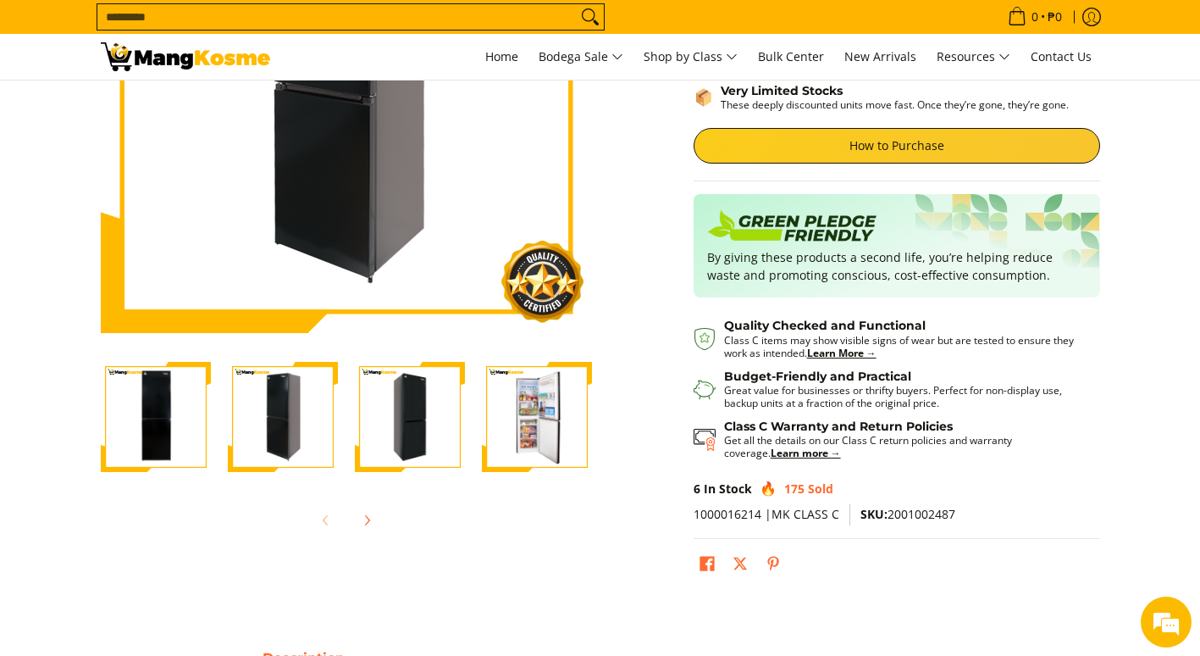
scroll to position [339, 0]
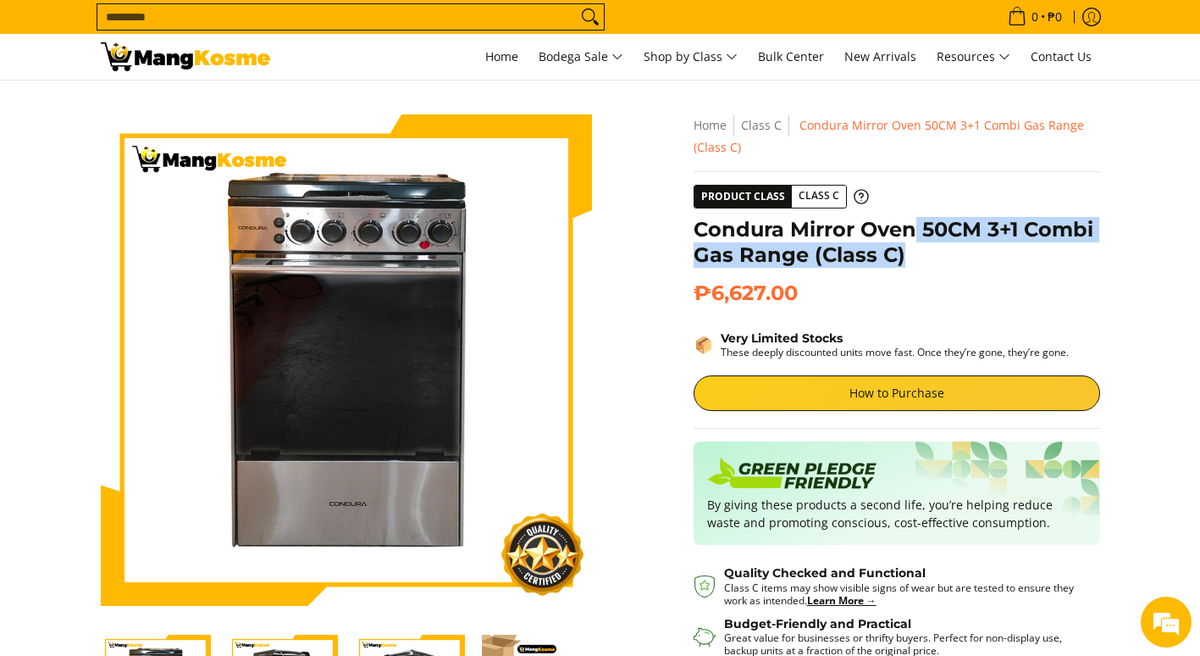
click at [939, 246] on h1 "Condura Mirror Oven 50CM 3+1 Combi Gas Range (Class C)" at bounding box center [897, 242] width 407 height 51
drag, startPoint x: 939, startPoint y: 246, endPoint x: 953, endPoint y: 271, distance: 28.8
click at [953, 271] on div "Condura Mirror Oven 50CM 3+1 Combi Gas Range (Class C)" at bounding box center [897, 249] width 407 height 64
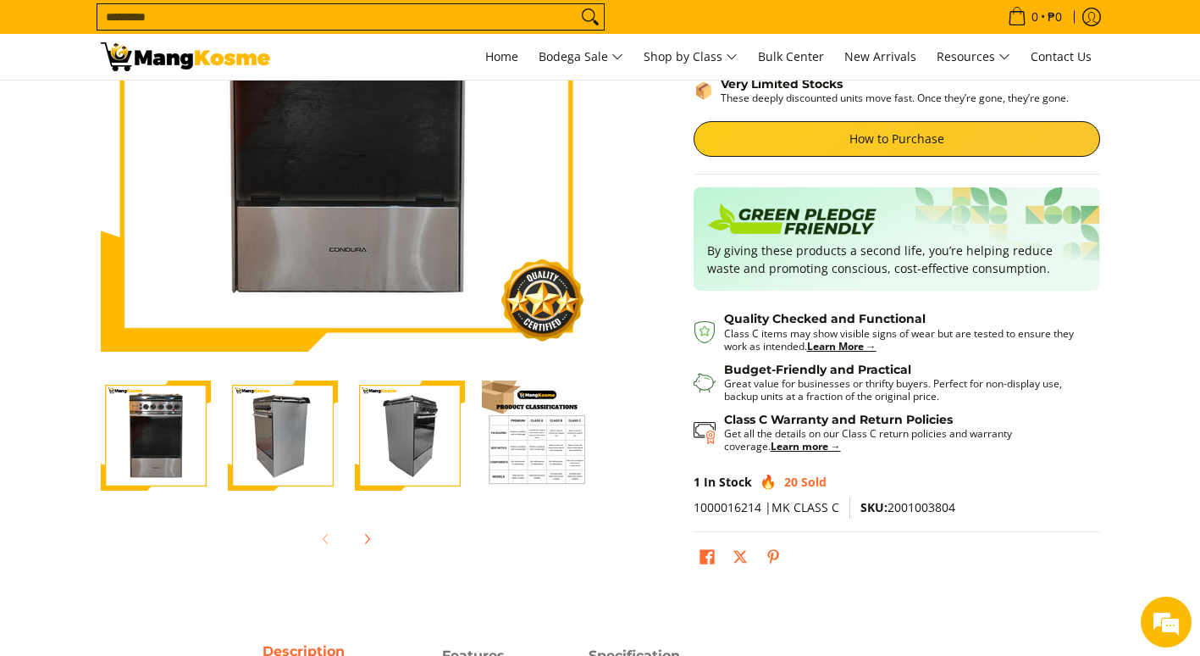
scroll to position [339, 0]
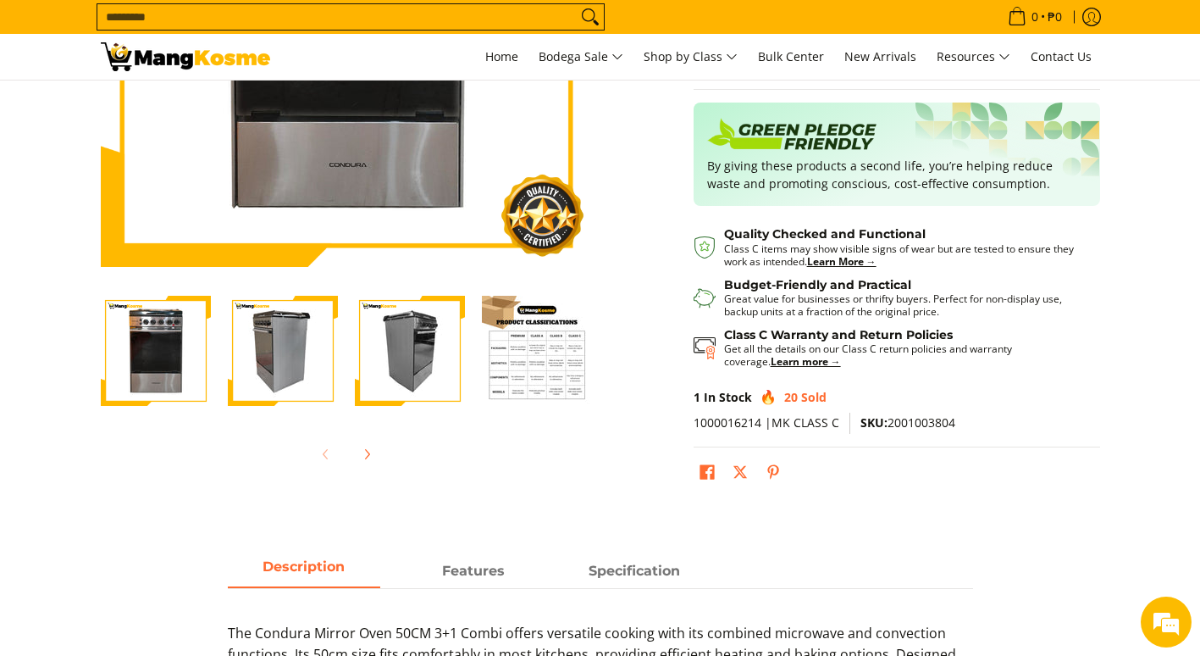
click at [519, 380] on img "Condura Mirror Oven 50CM 3+1 Combi Gas Range (Class C)-4" at bounding box center [537, 351] width 110 height 110
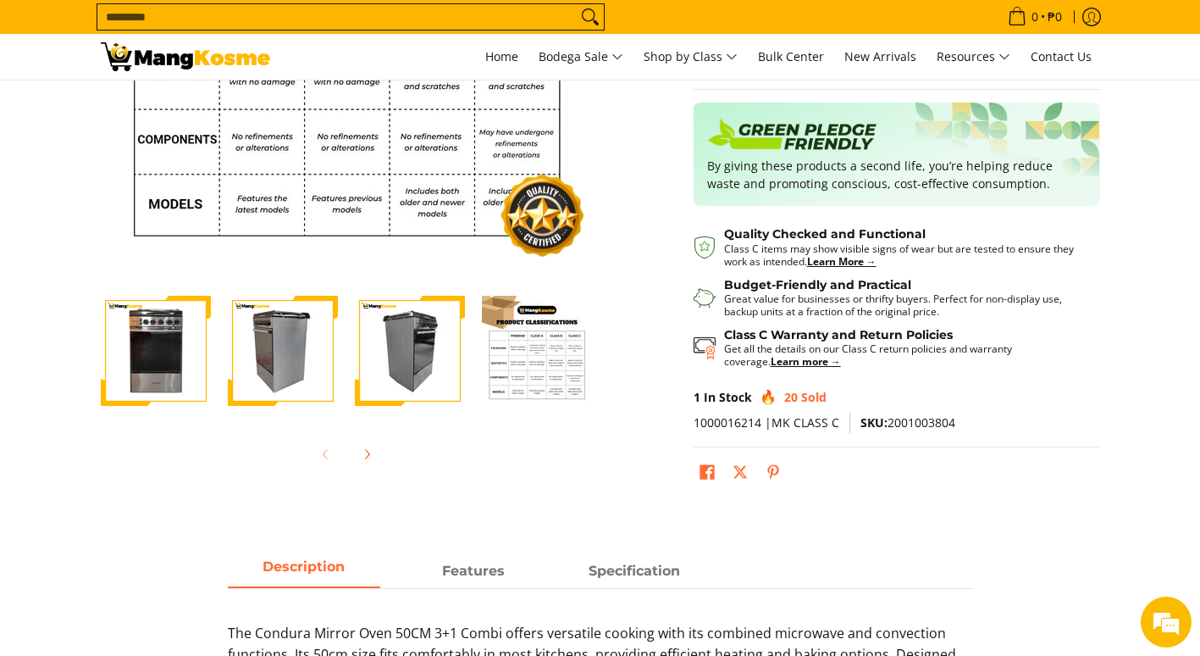
click at [424, 389] on img "Condura Mirror Oven 50CM 3+1 Combi Gas Range (Class C)-3" at bounding box center [410, 351] width 110 height 110
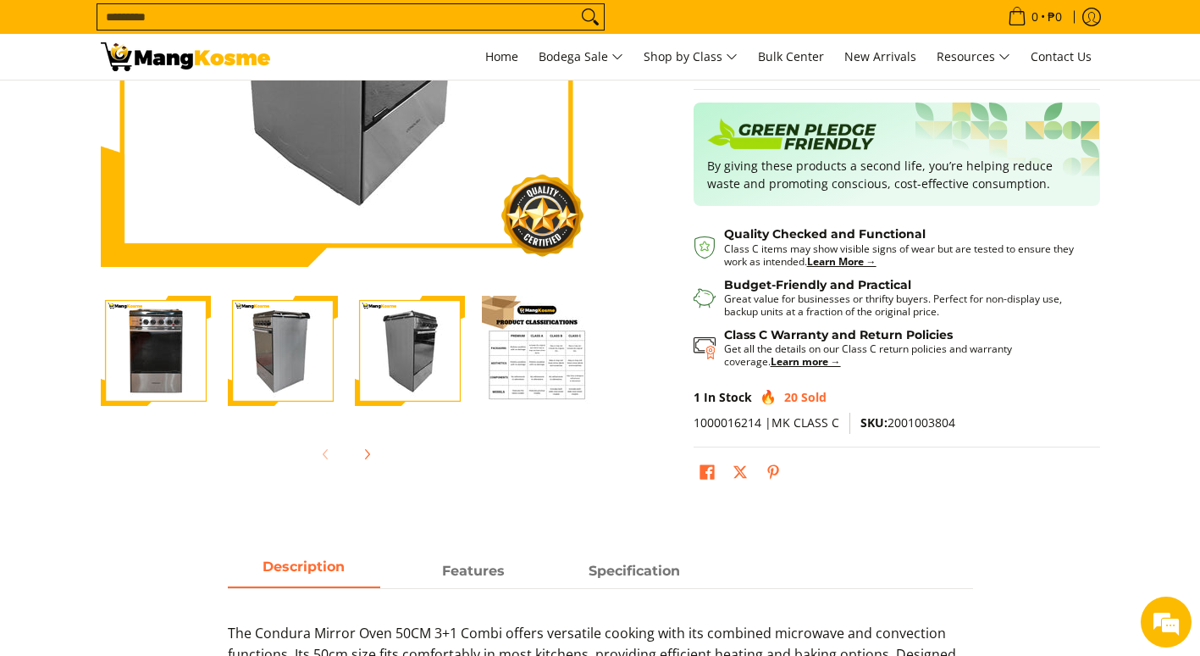
scroll to position [0, 0]
